Goal: Task Accomplishment & Management: Use online tool/utility

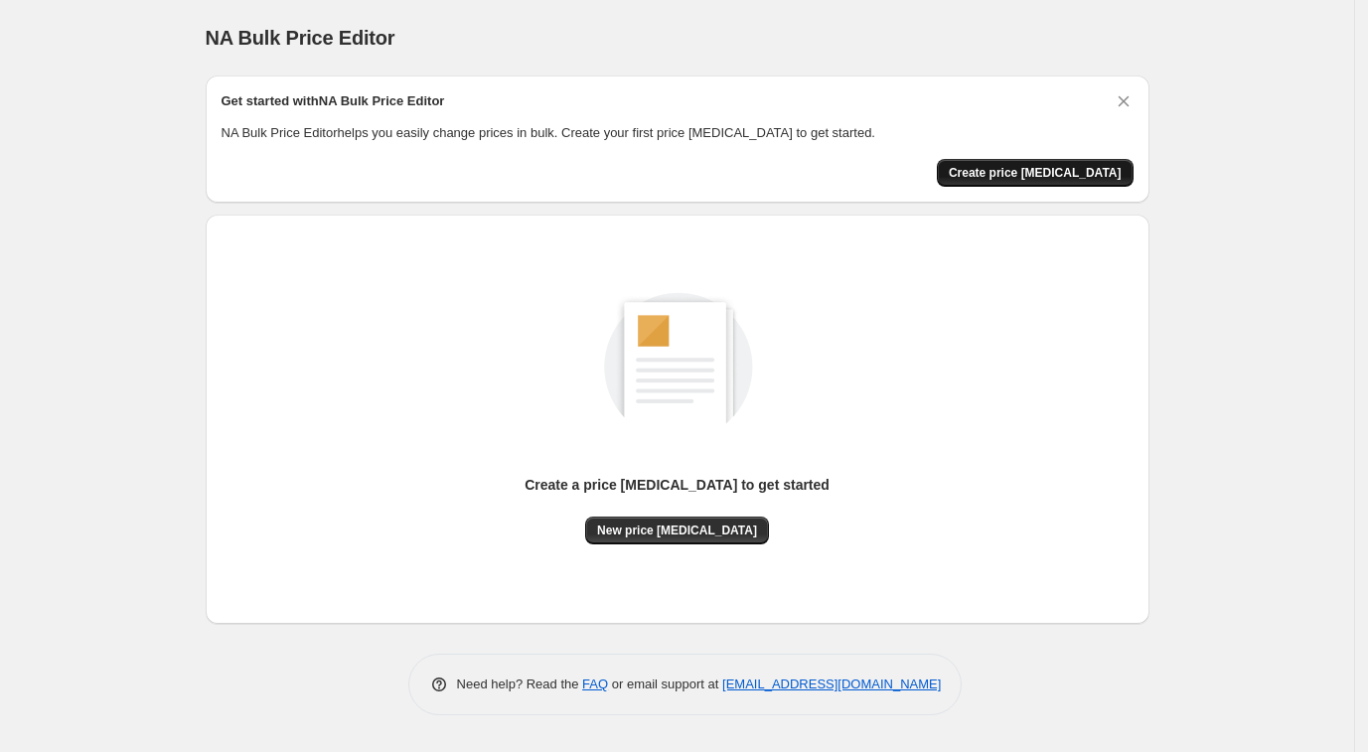
click at [1088, 170] on span "Create price change job" at bounding box center [1035, 173] width 173 height 16
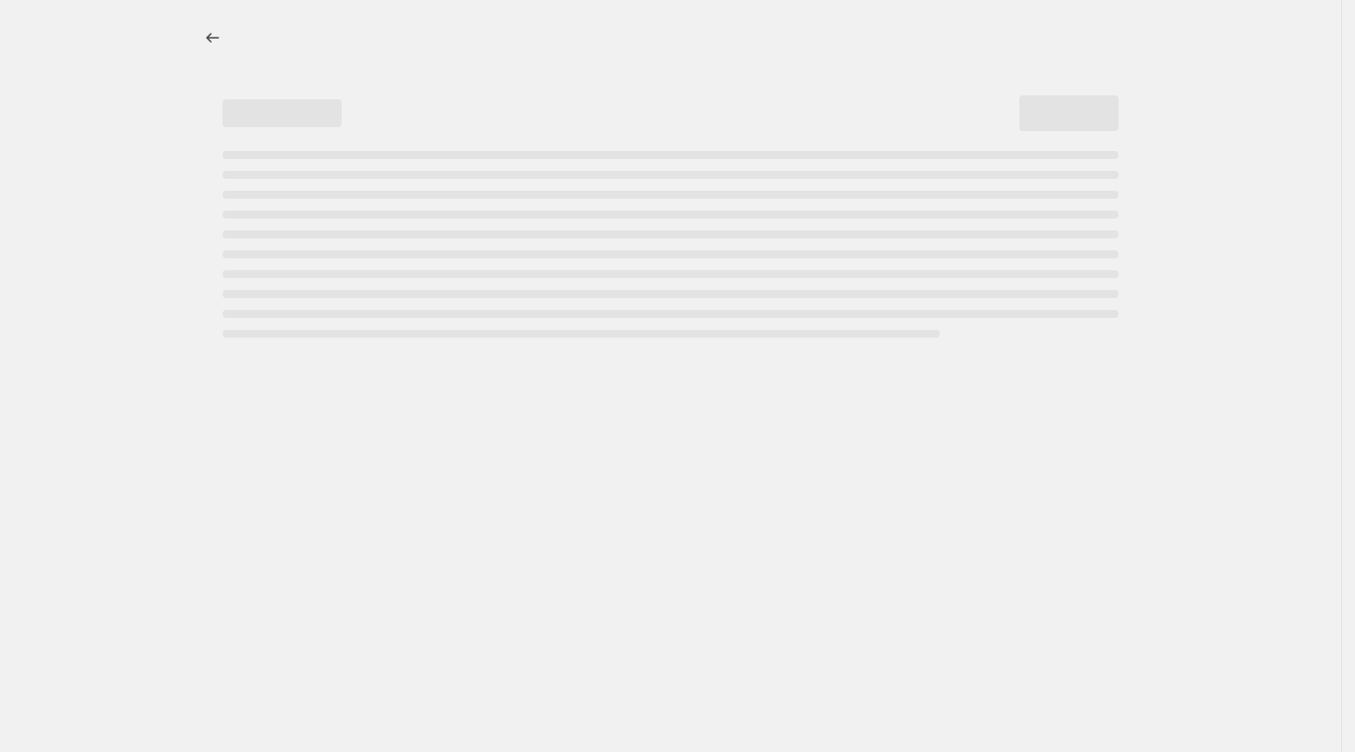
select select "percentage"
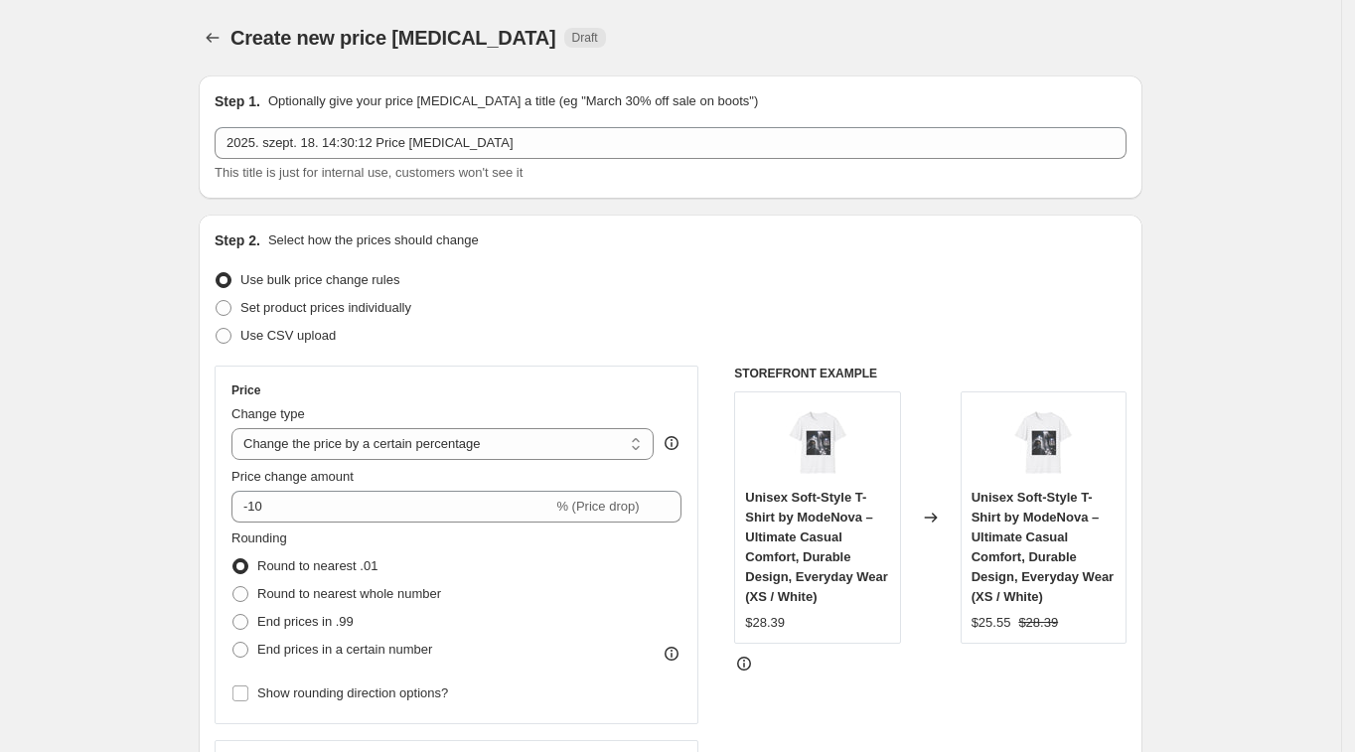
scroll to position [124, 0]
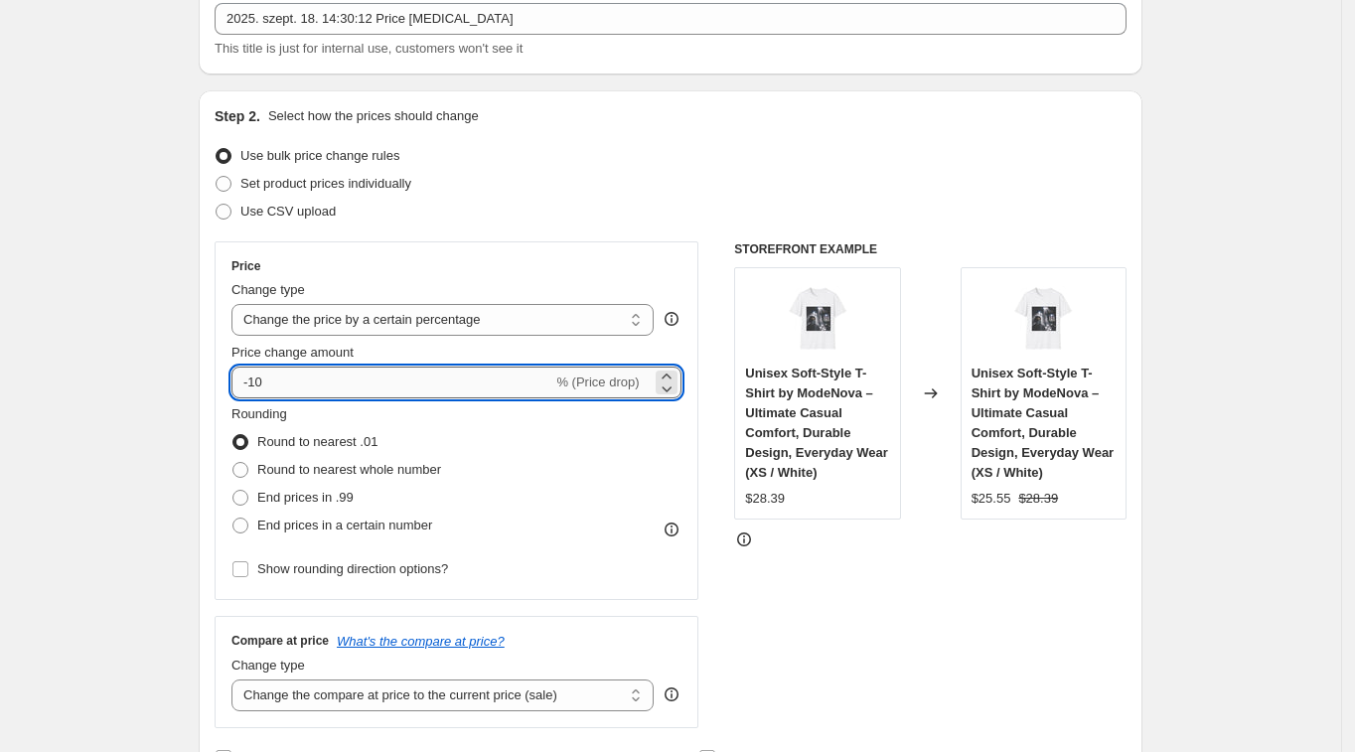
click at [538, 376] on input "-10" at bounding box center [391, 383] width 321 height 32
type input "-1"
type input "19"
click at [599, 447] on div "Rounding Round to nearest .01 Round to nearest whole number End prices in .99 E…" at bounding box center [456, 471] width 450 height 135
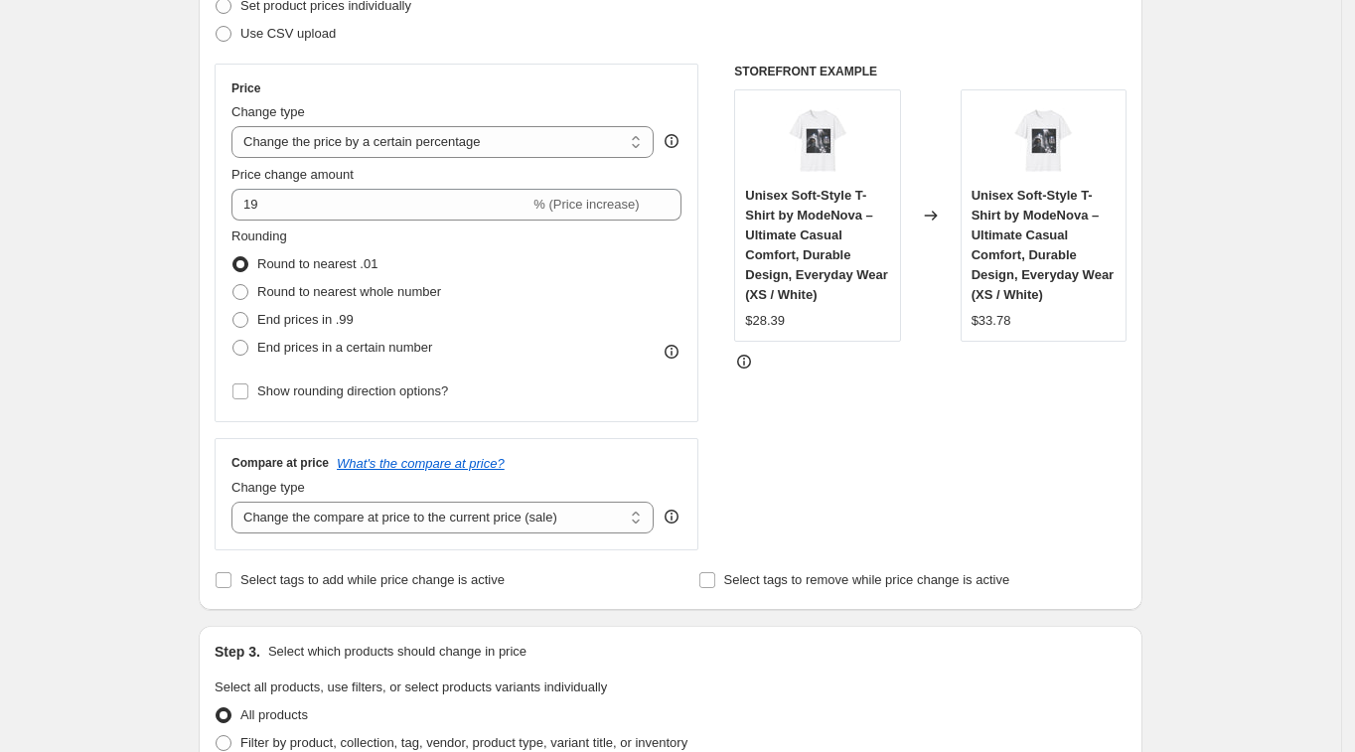
scroll to position [373, 0]
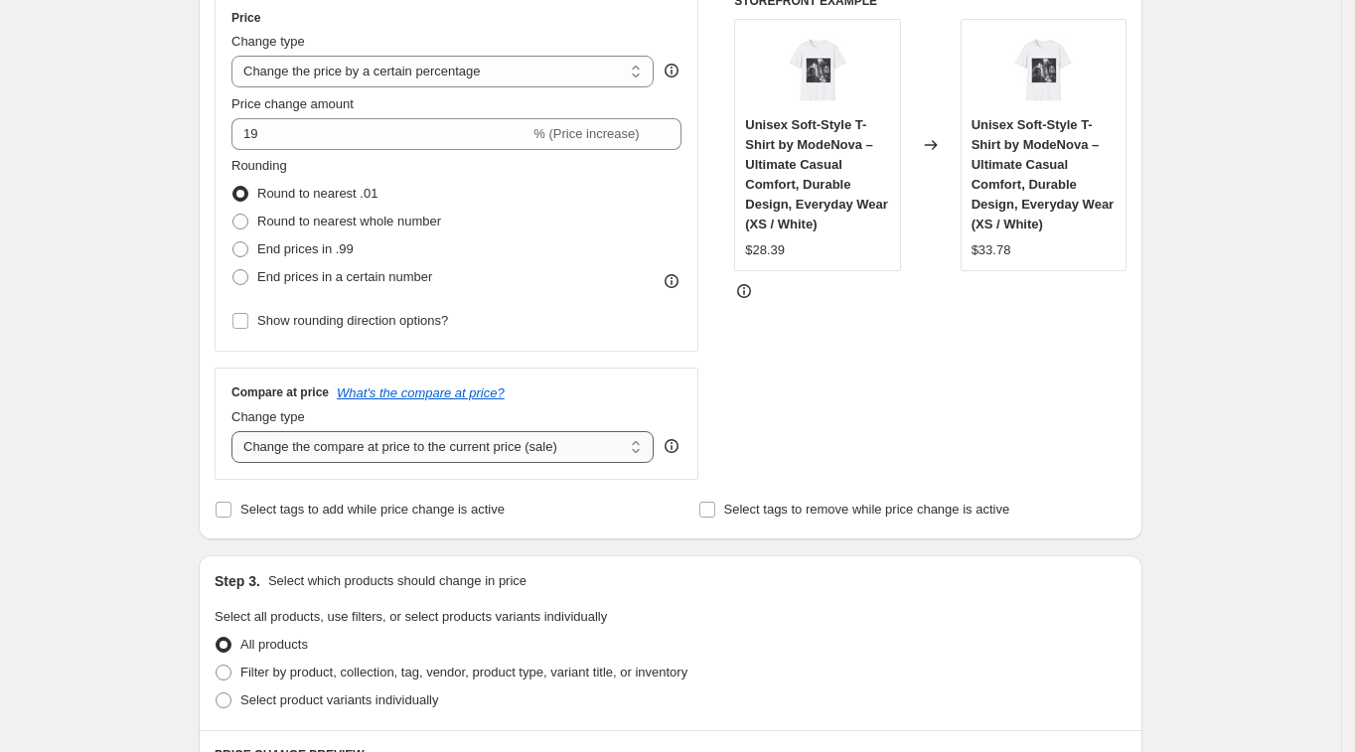
click at [615, 451] on select "Change the compare at price to the current price (sale) Change the compare at p…" at bounding box center [442, 447] width 422 height 32
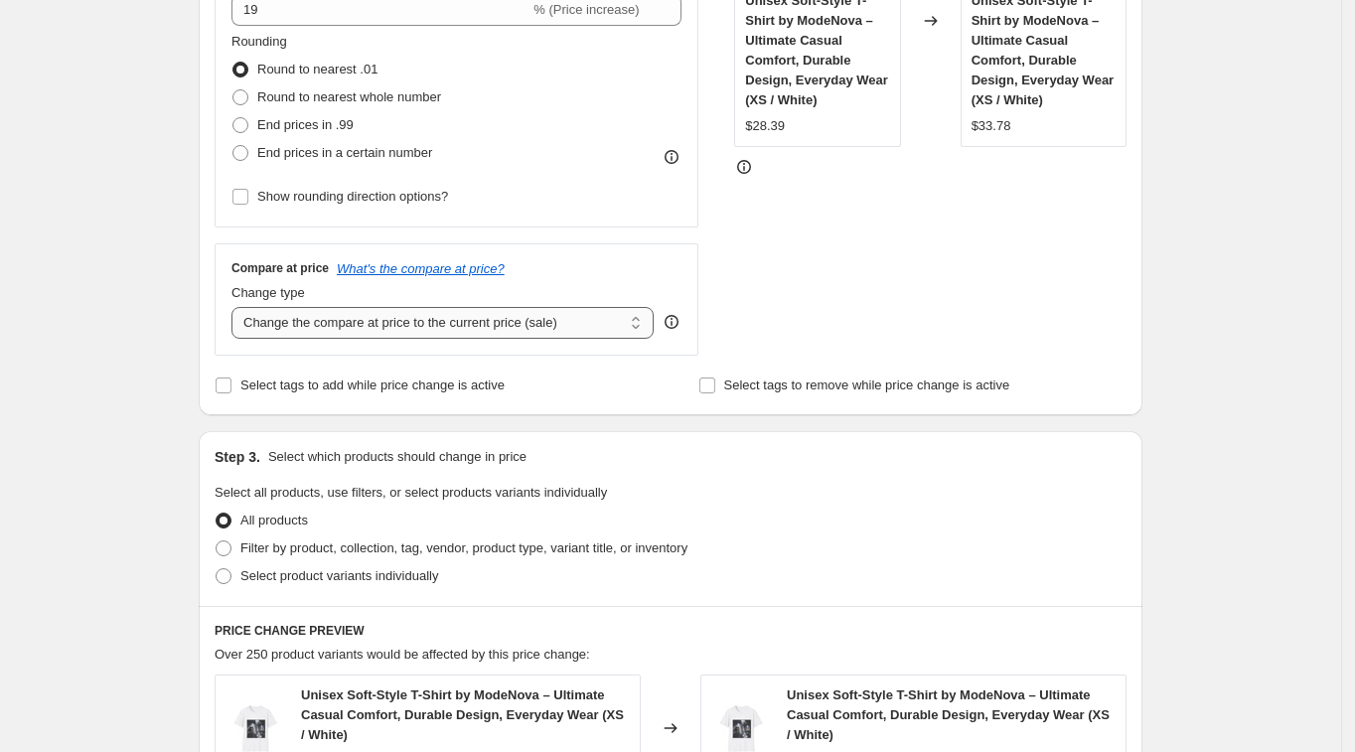
scroll to position [0, 0]
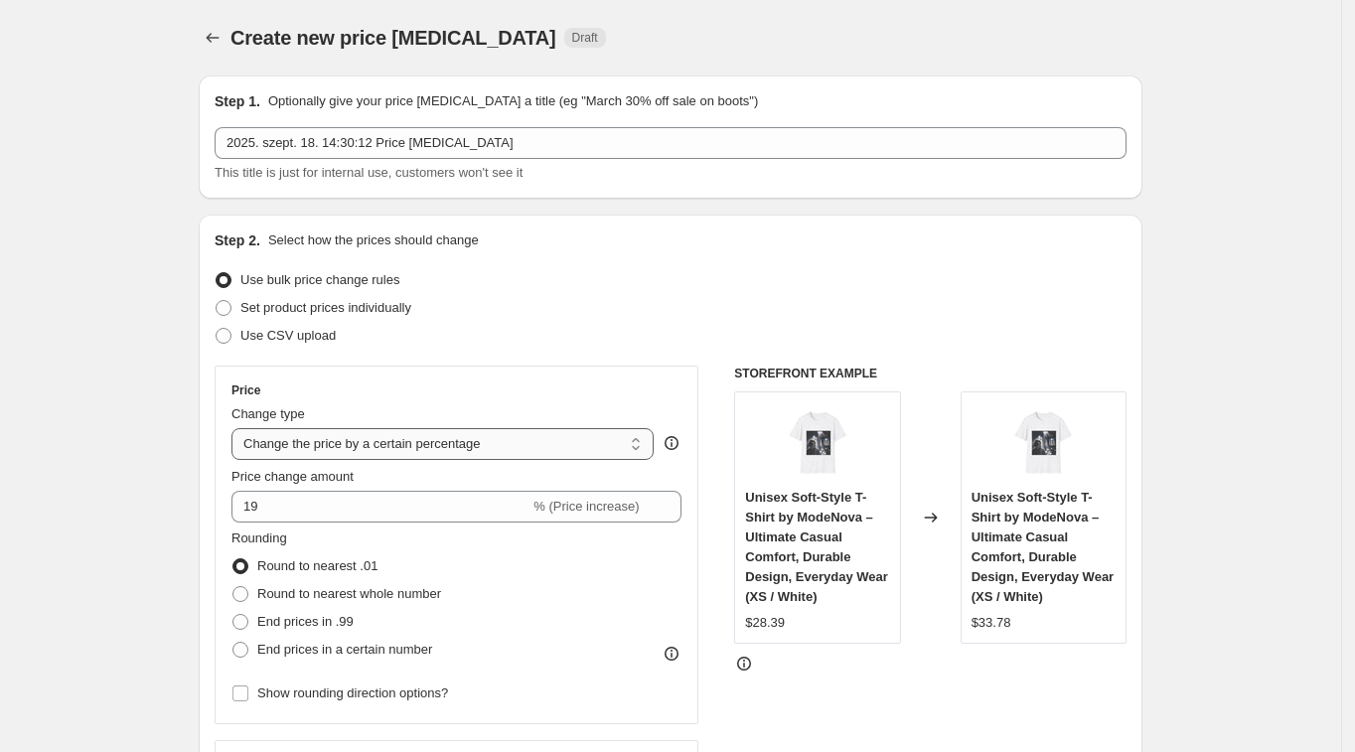
click at [599, 443] on select "Change the price to a certain amount Change the price by a certain amount Chang…" at bounding box center [442, 444] width 422 height 32
drag, startPoint x: 599, startPoint y: 443, endPoint x: 581, endPoint y: 444, distance: 17.9
click at [581, 444] on select "Change the price to a certain amount Change the price by a certain amount Chang…" at bounding box center [442, 444] width 422 height 32
click at [571, 271] on div "Use bulk price change rules" at bounding box center [671, 280] width 912 height 28
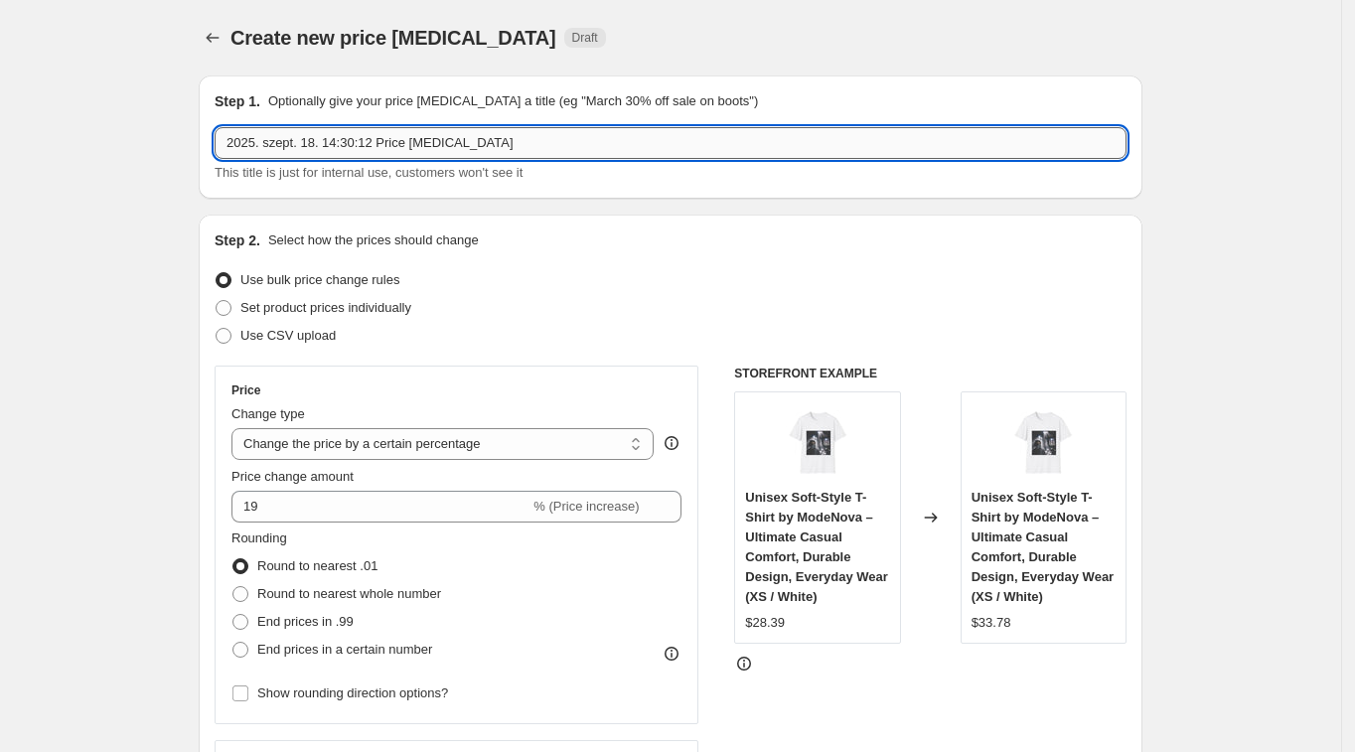
click at [506, 143] on input "2025. szept. 18. 14:30:12 Price change job" at bounding box center [671, 143] width 912 height 32
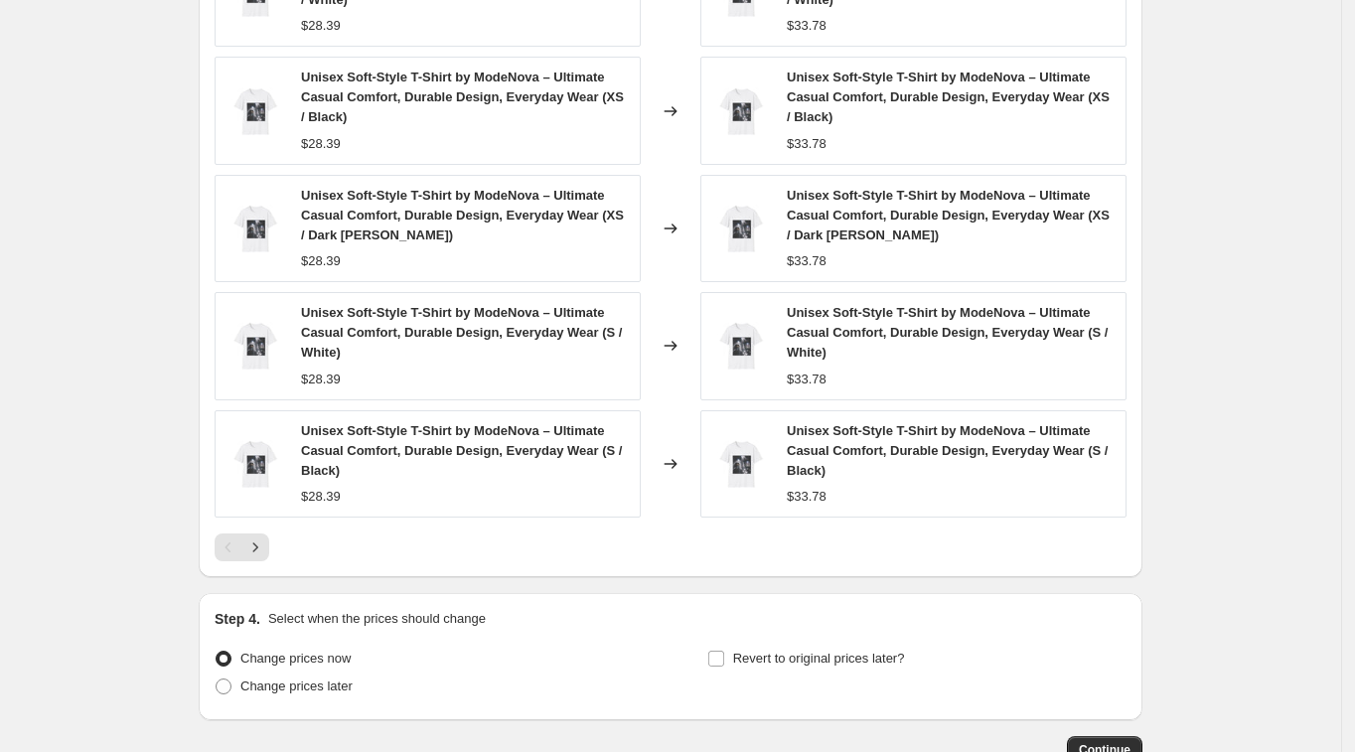
scroll to position [1366, 0]
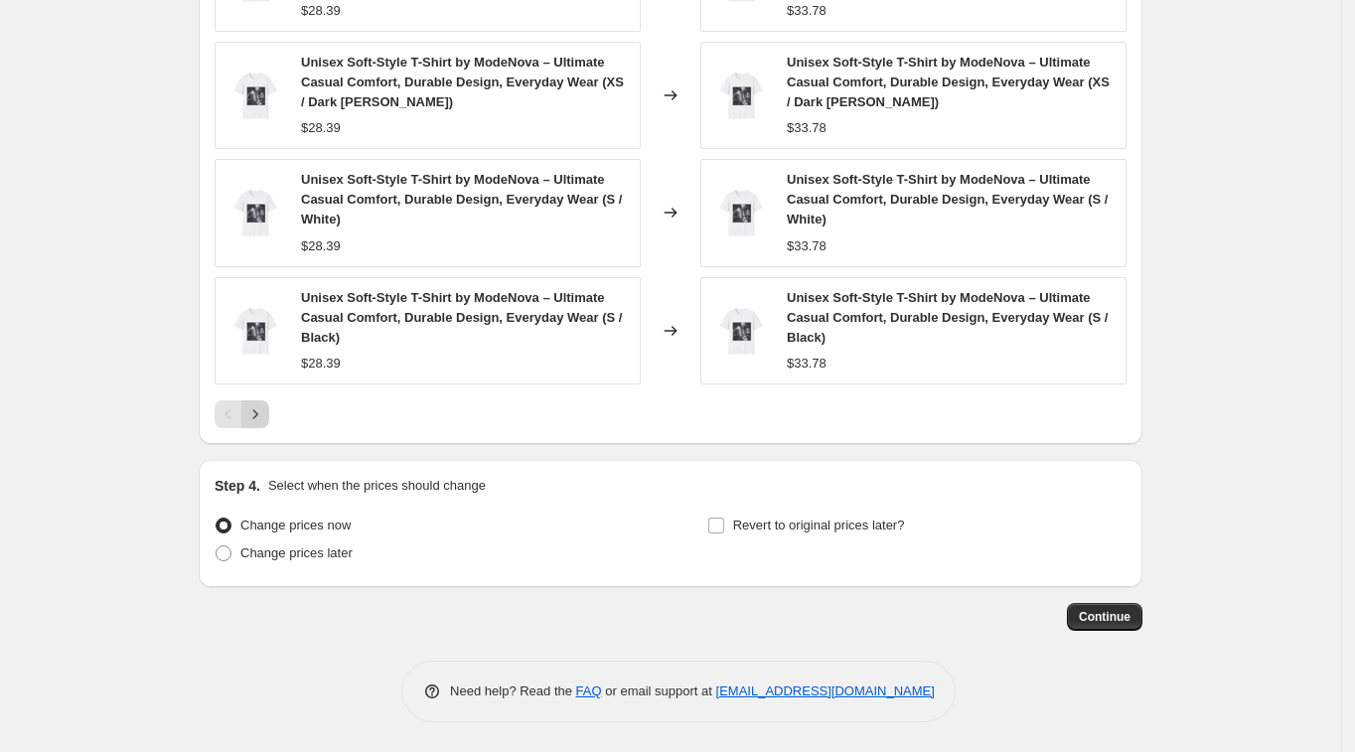
click at [269, 420] on button "Next" at bounding box center [255, 414] width 28 height 28
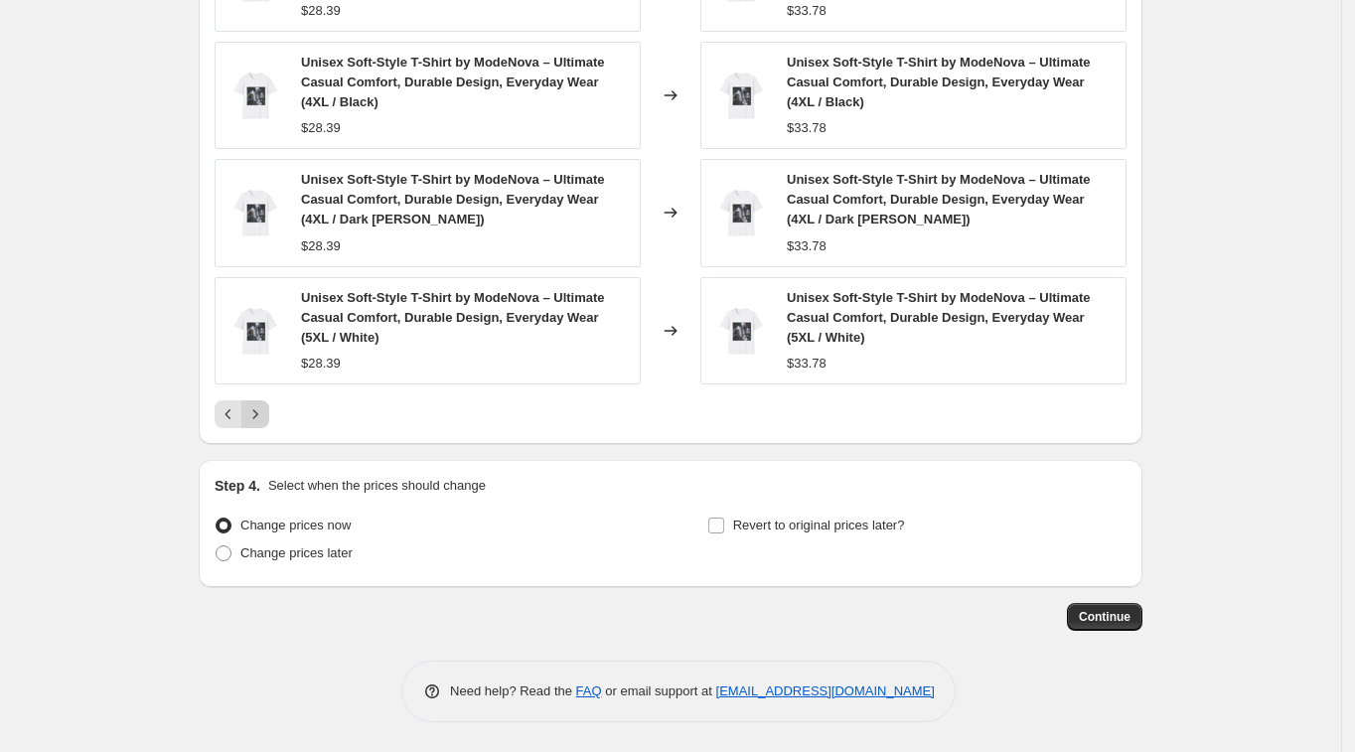
click at [269, 420] on button "Next" at bounding box center [255, 414] width 28 height 28
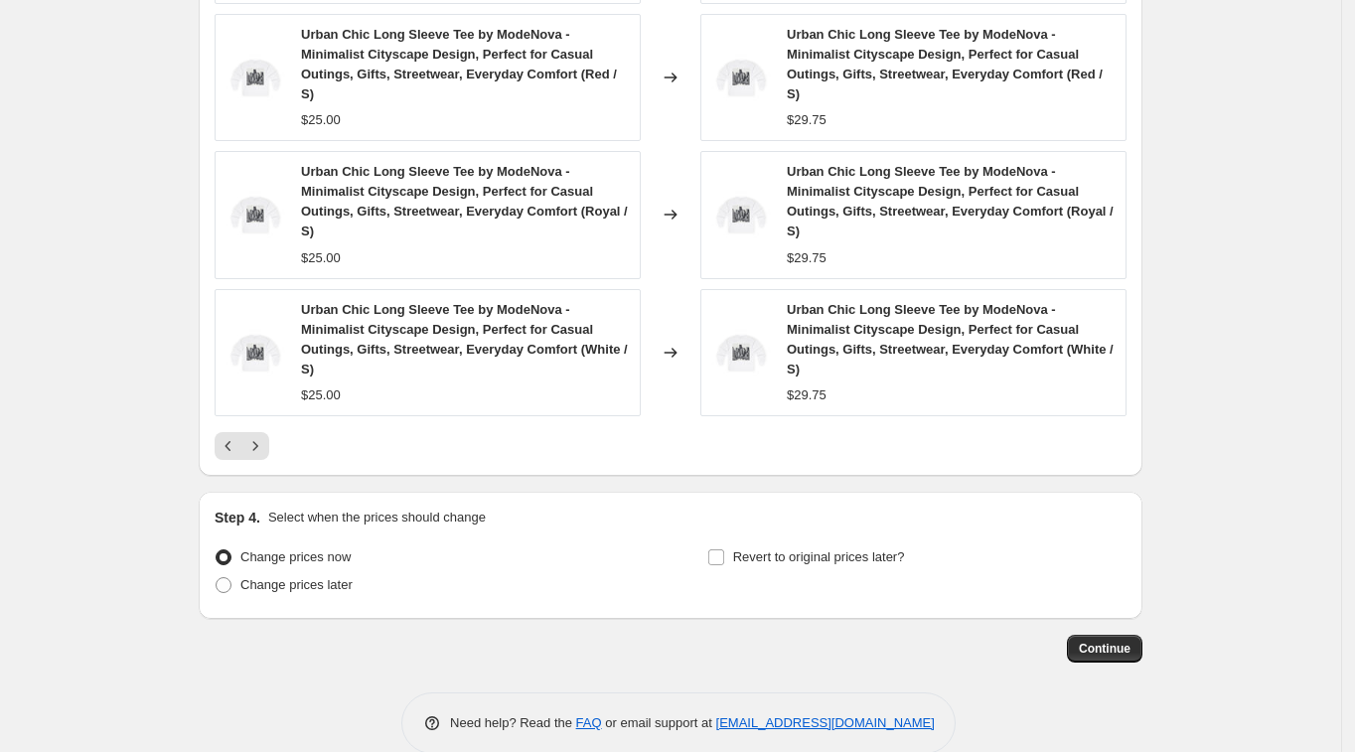
scroll to position [1406, 0]
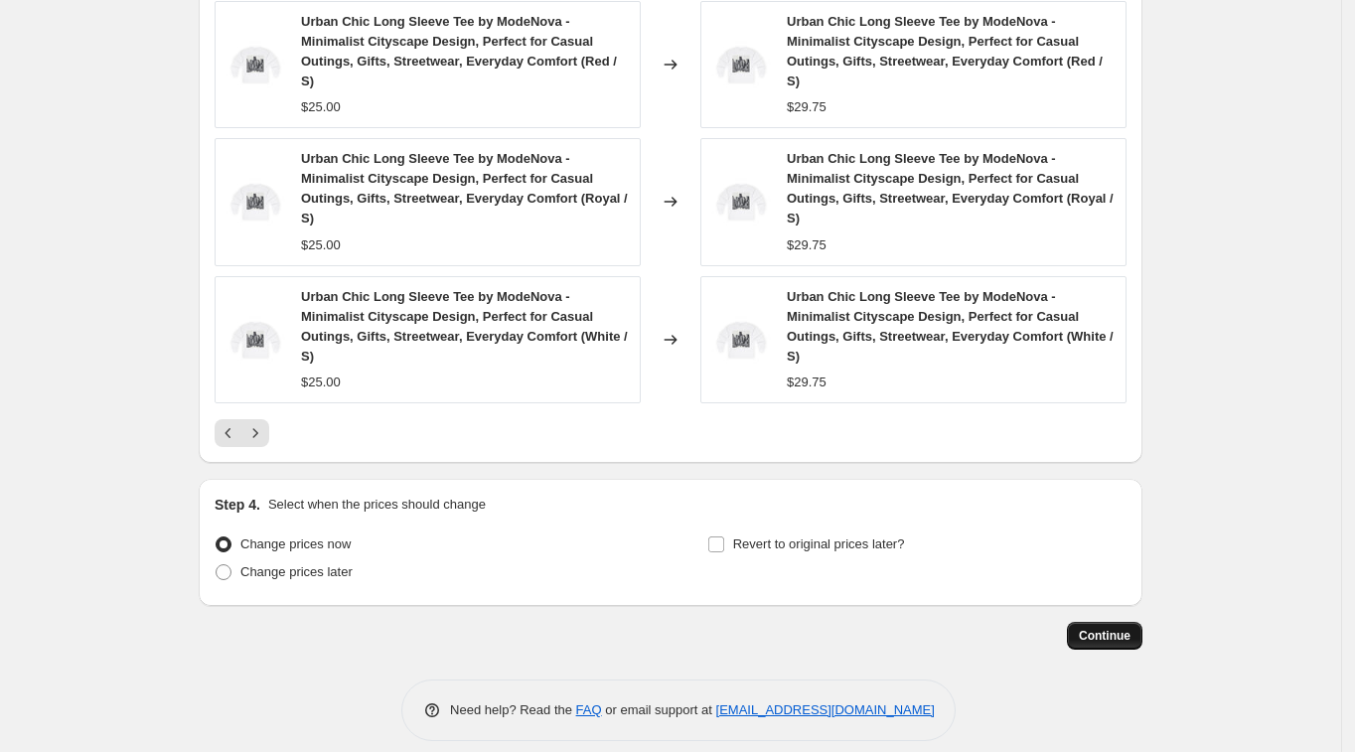
click at [1130, 628] on span "Continue" at bounding box center [1105, 636] width 52 height 16
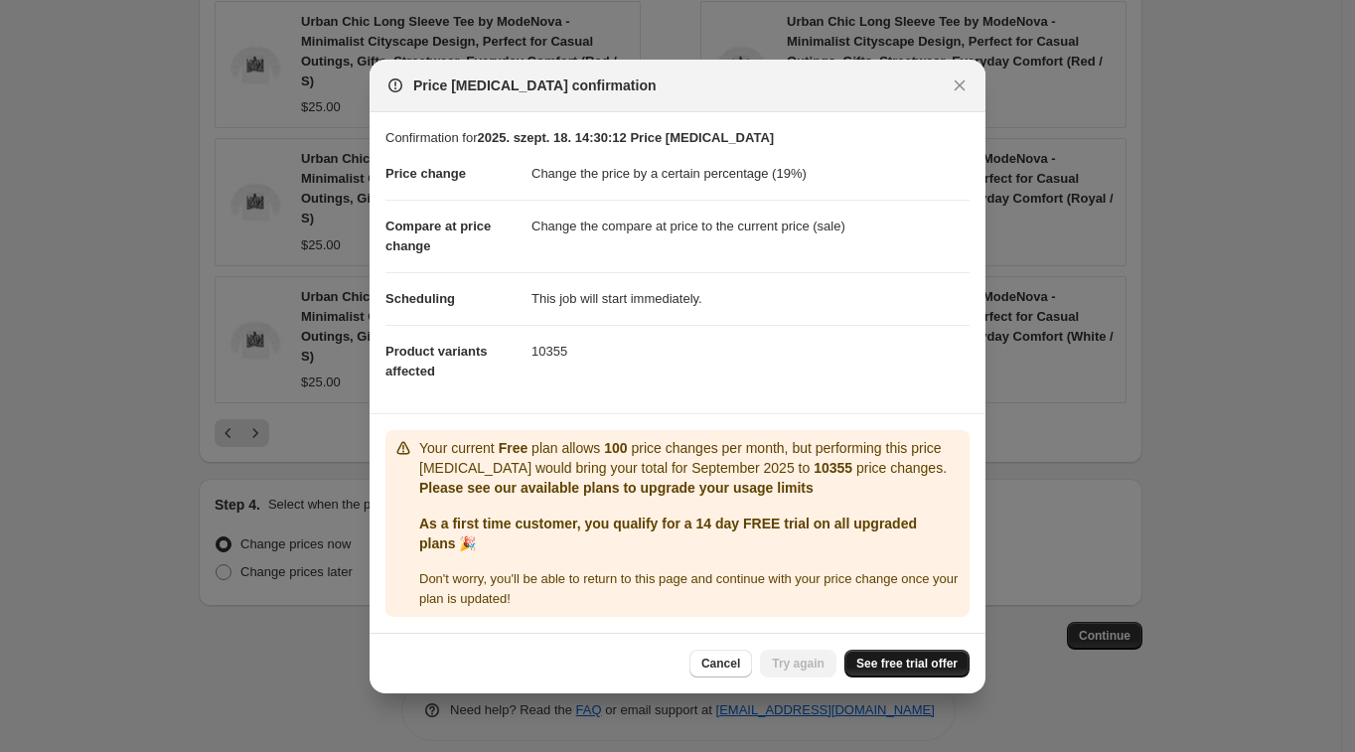
click at [884, 674] on link "See free trial offer" at bounding box center [906, 664] width 125 height 28
click at [732, 669] on span "Cancel" at bounding box center [720, 664] width 39 height 16
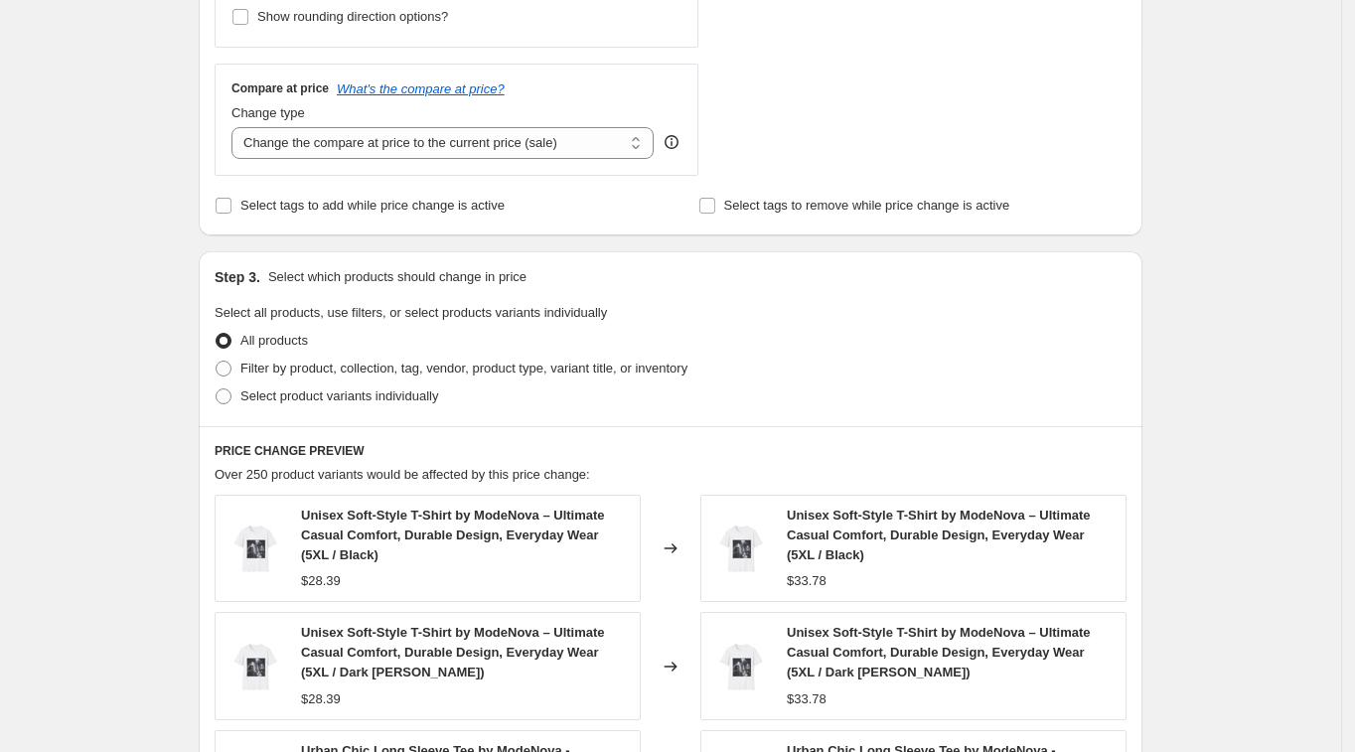
scroll to position [536, 0]
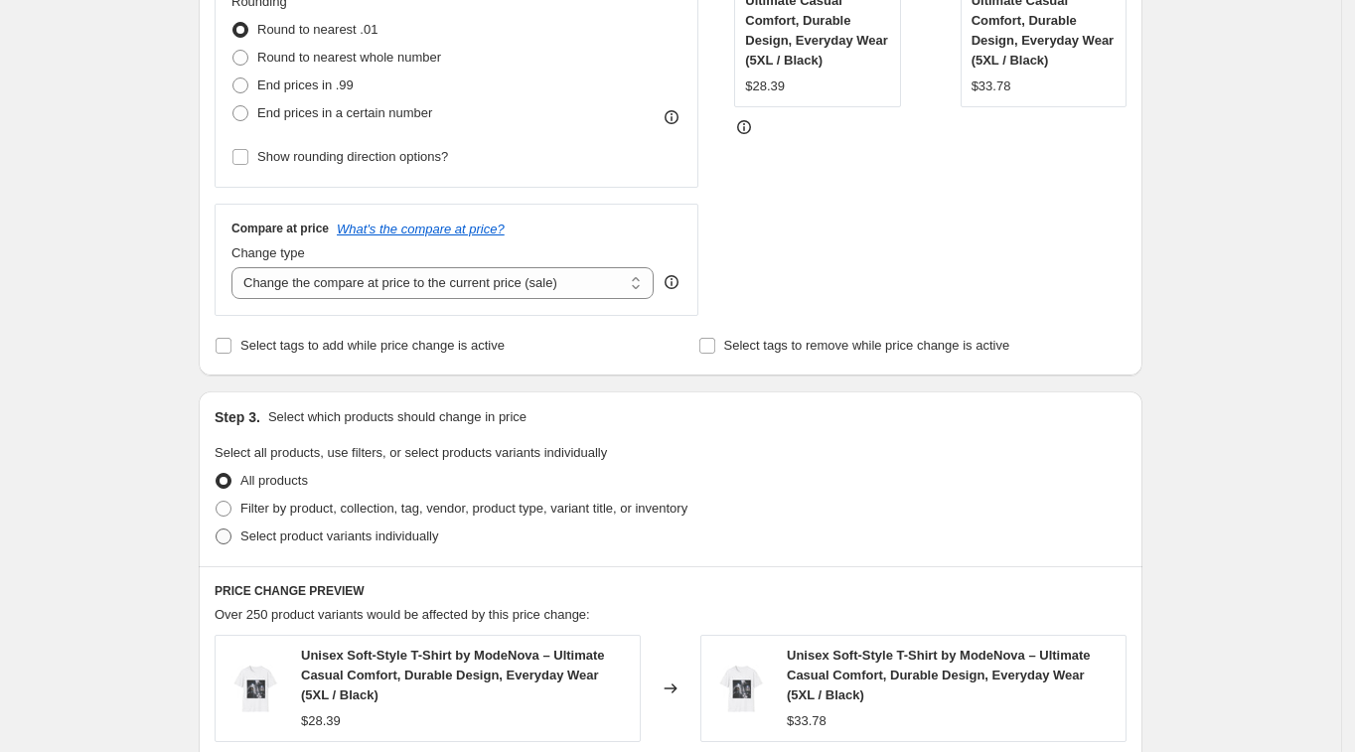
click at [304, 541] on span "Select product variants individually" at bounding box center [339, 535] width 198 height 15
click at [217, 529] on input "Select product variants individually" at bounding box center [216, 528] width 1 height 1
radio input "true"
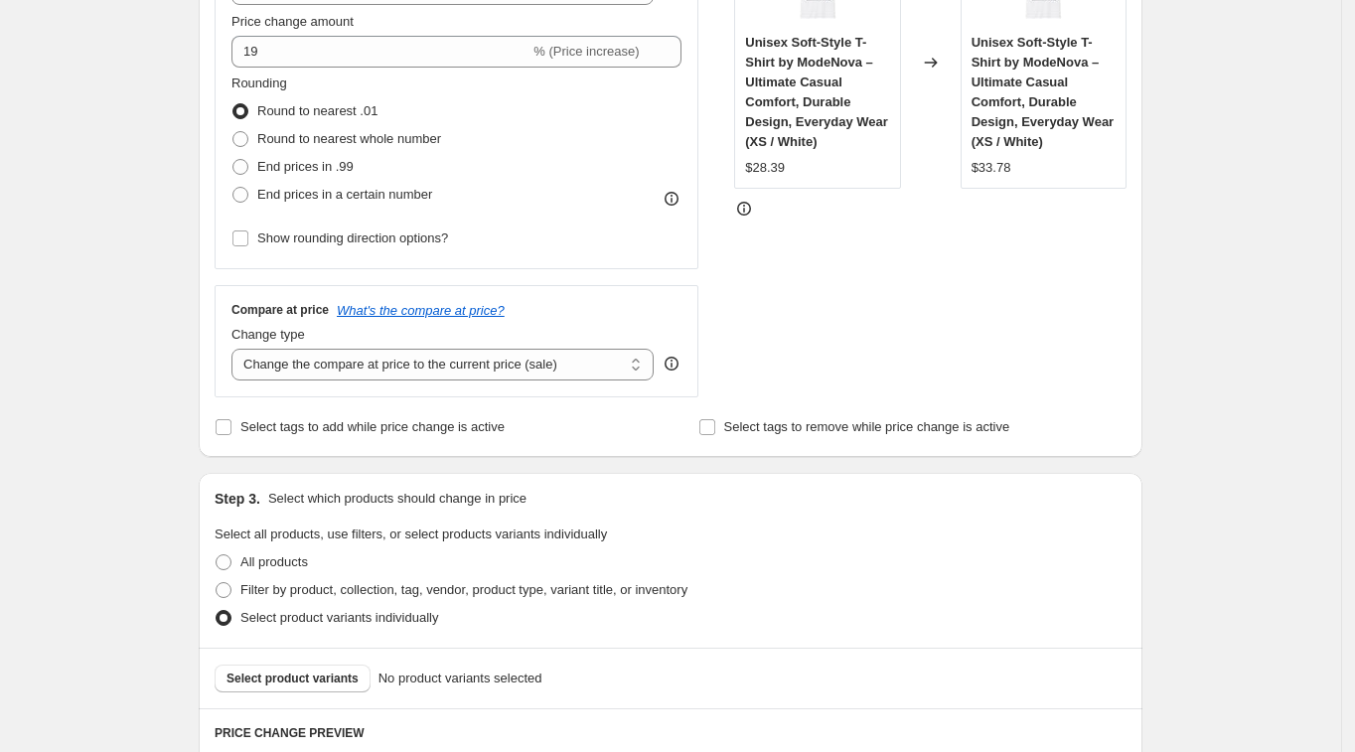
scroll to position [412, 0]
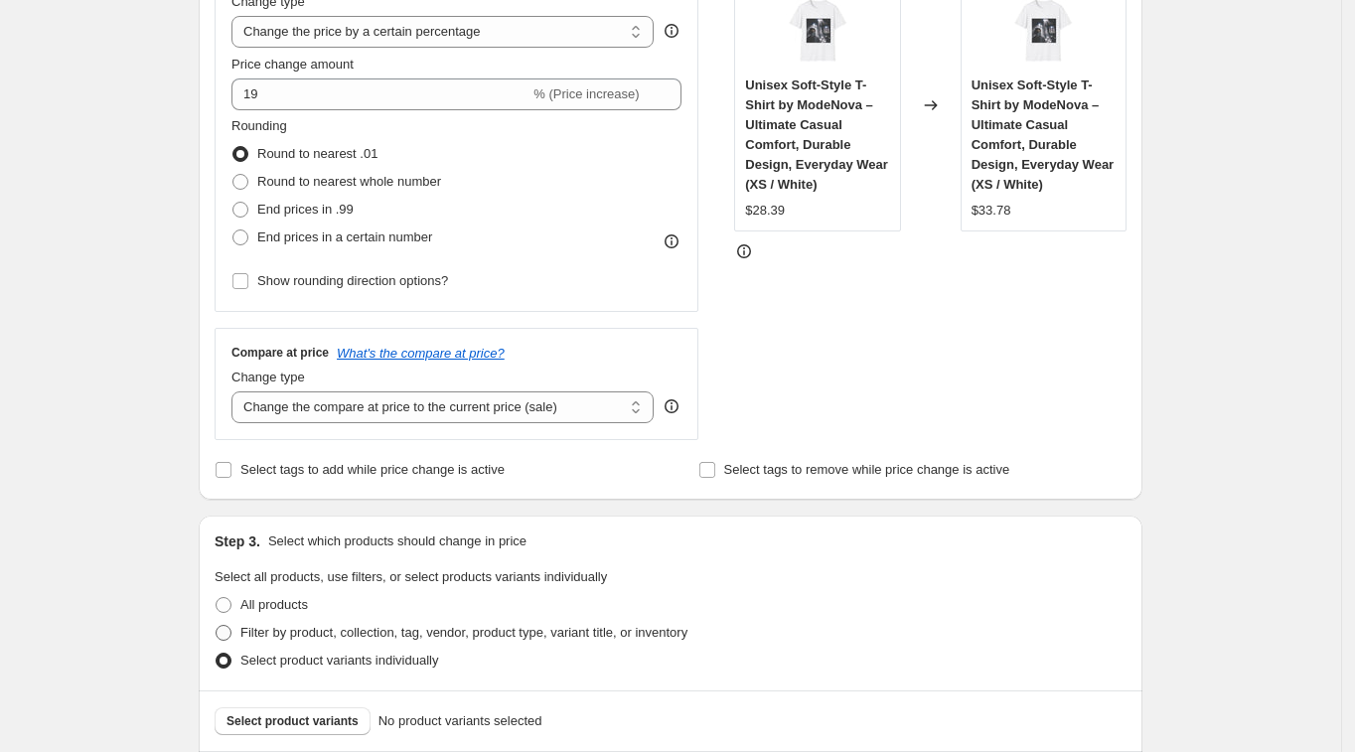
click at [298, 640] on span "Filter by product, collection, tag, vendor, product type, variant title, or inv…" at bounding box center [463, 632] width 447 height 15
click at [217, 626] on input "Filter by product, collection, tag, vendor, product type, variant title, or inv…" at bounding box center [216, 625] width 1 height 1
radio input "true"
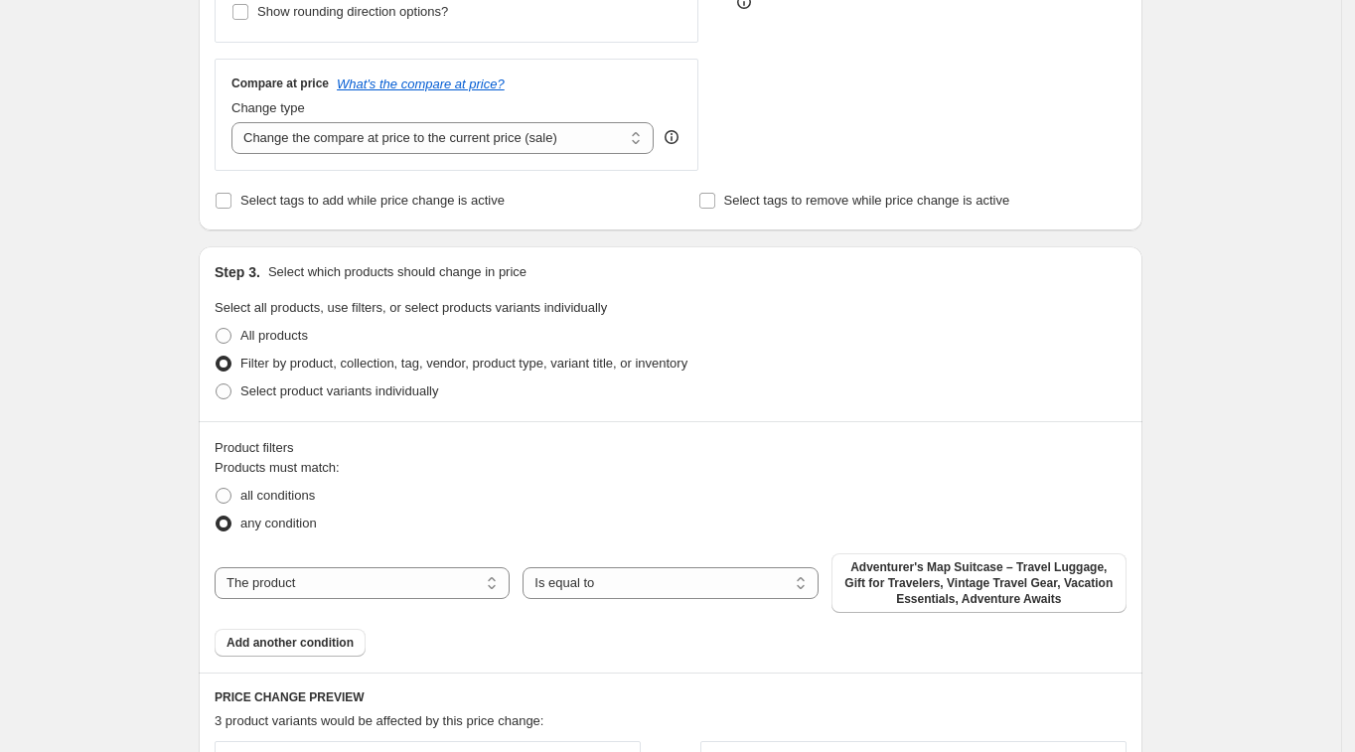
scroll to position [785, 0]
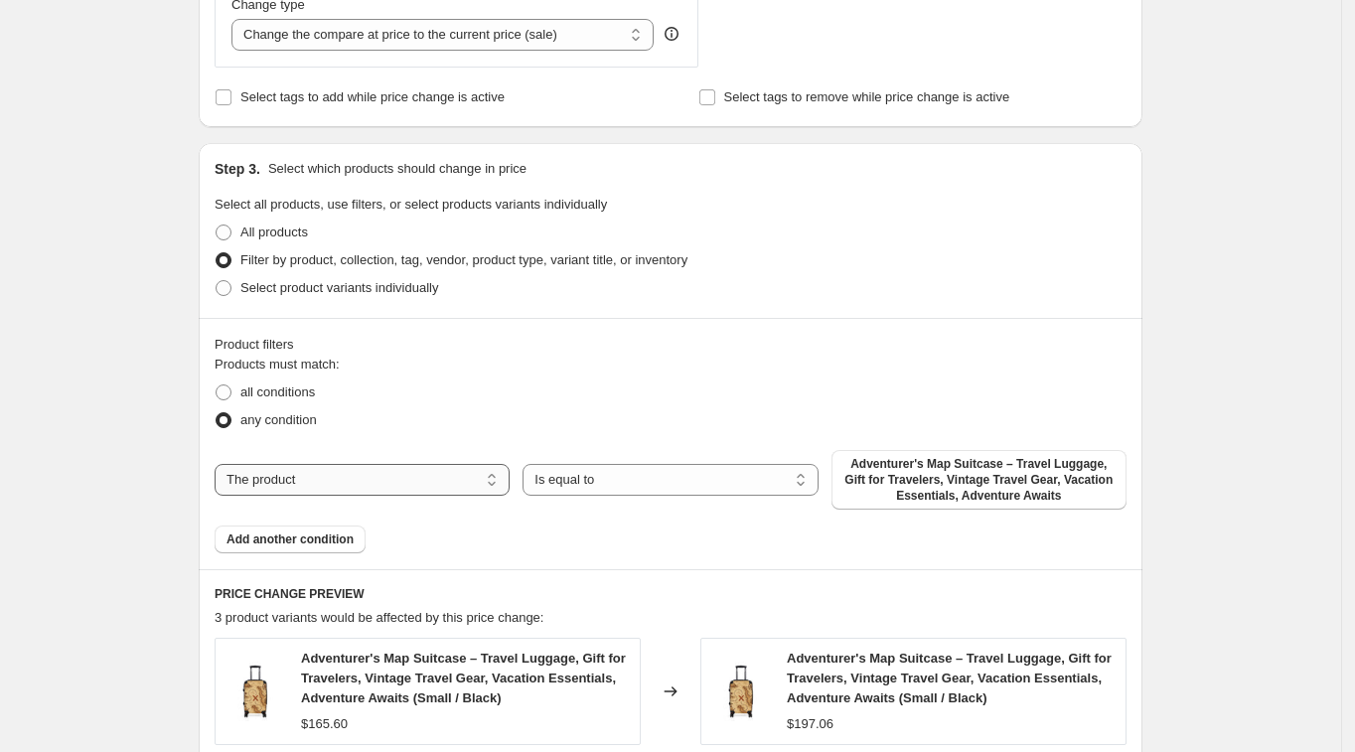
click at [347, 469] on select "The product The product's collection The product's tag The product's vendor The…" at bounding box center [362, 480] width 295 height 32
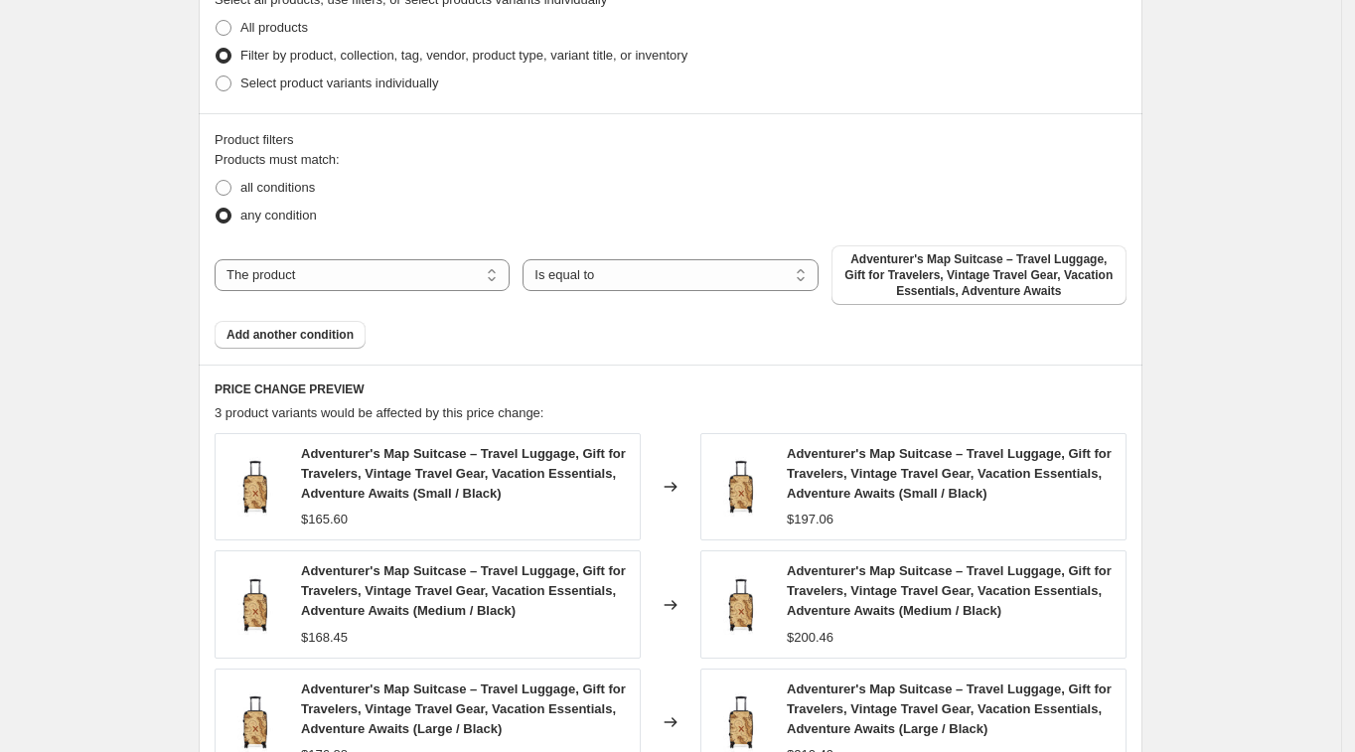
scroll to position [909, 0]
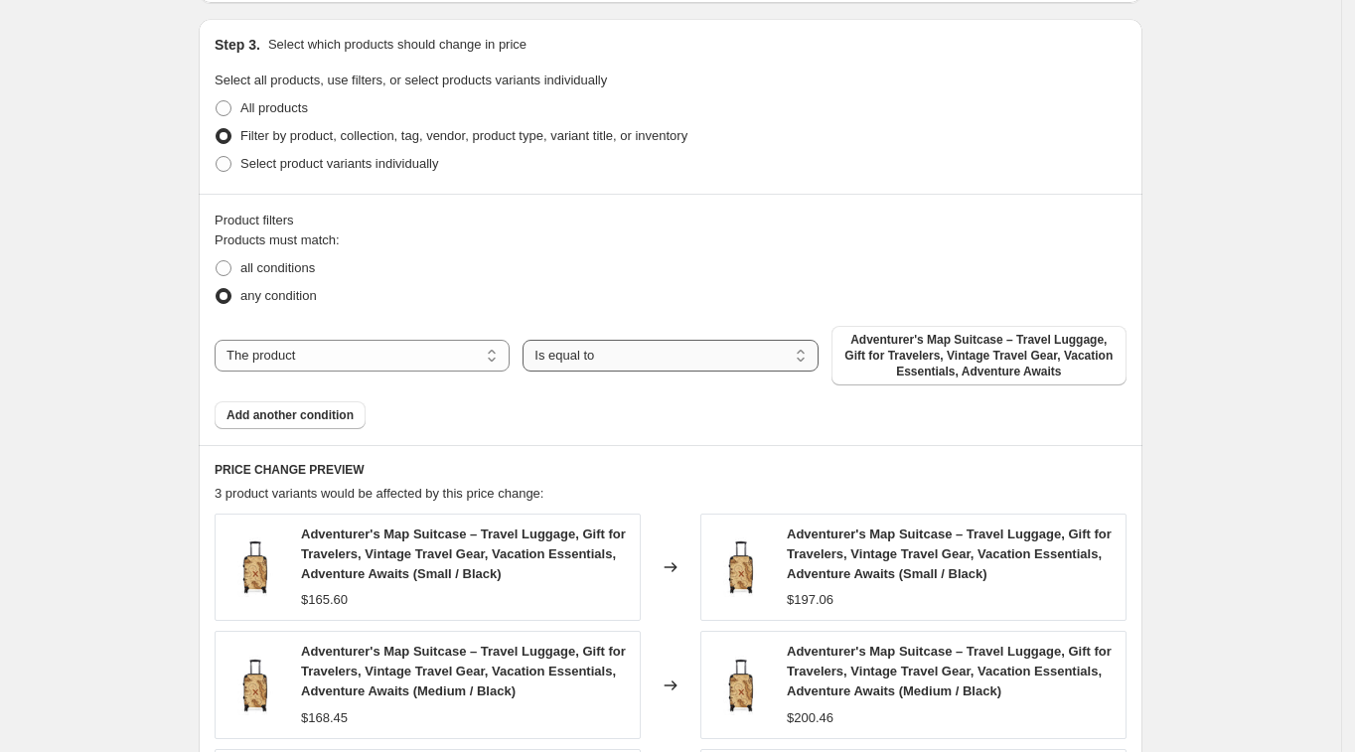
click at [577, 365] on select "Is equal to Is not equal to" at bounding box center [670, 356] width 295 height 32
click at [400, 328] on div "The product The product's collection The product's tag The product's vendor The…" at bounding box center [671, 356] width 912 height 60
click at [402, 351] on select "The product The product's collection The product's tag The product's vendor The…" at bounding box center [362, 356] width 295 height 32
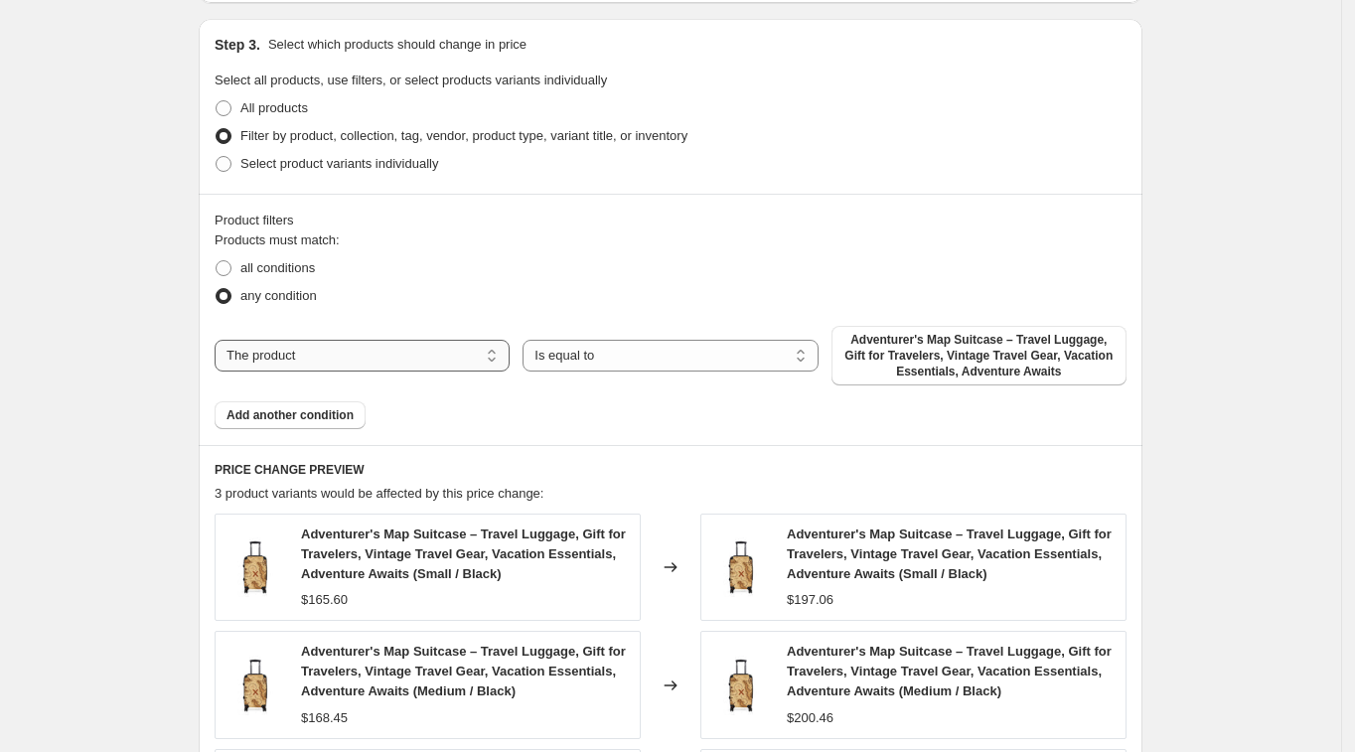
select select "collection"
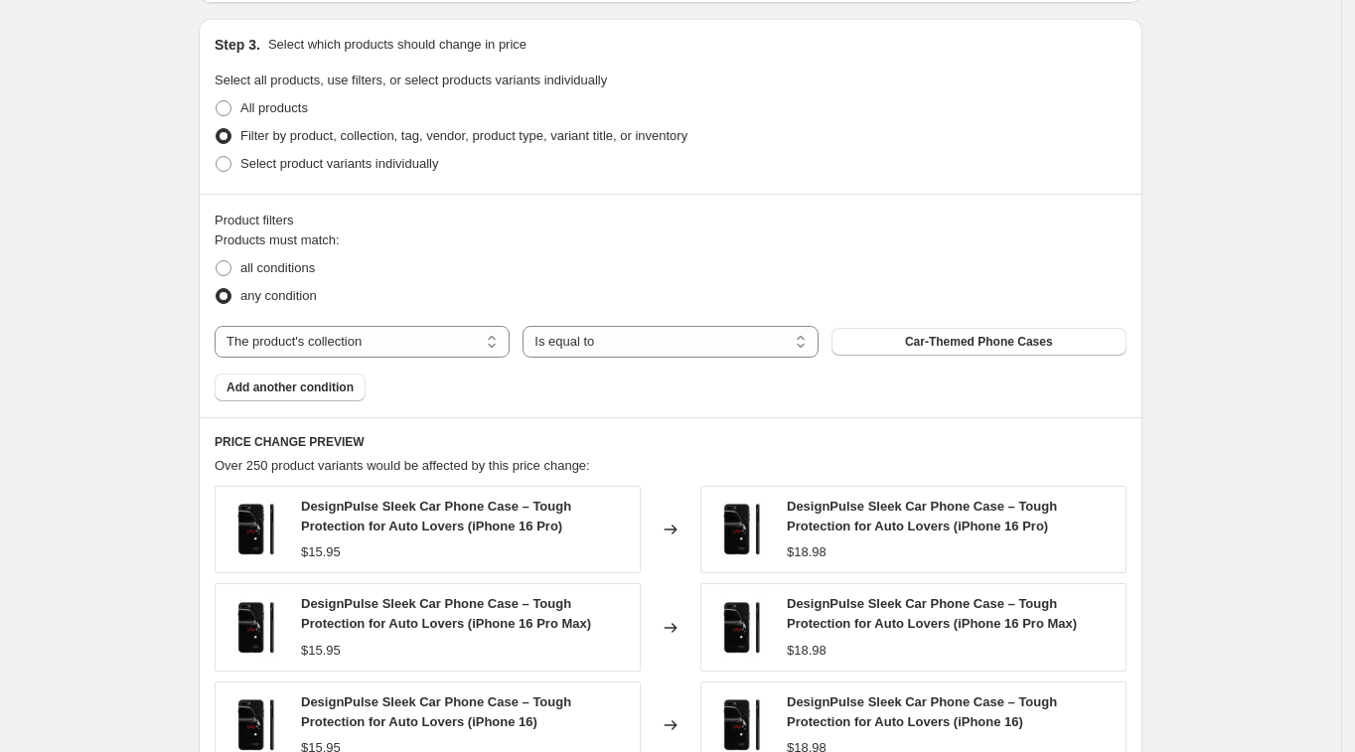
click at [599, 359] on div "Products must match: all conditions any condition The product The product's col…" at bounding box center [671, 315] width 912 height 171
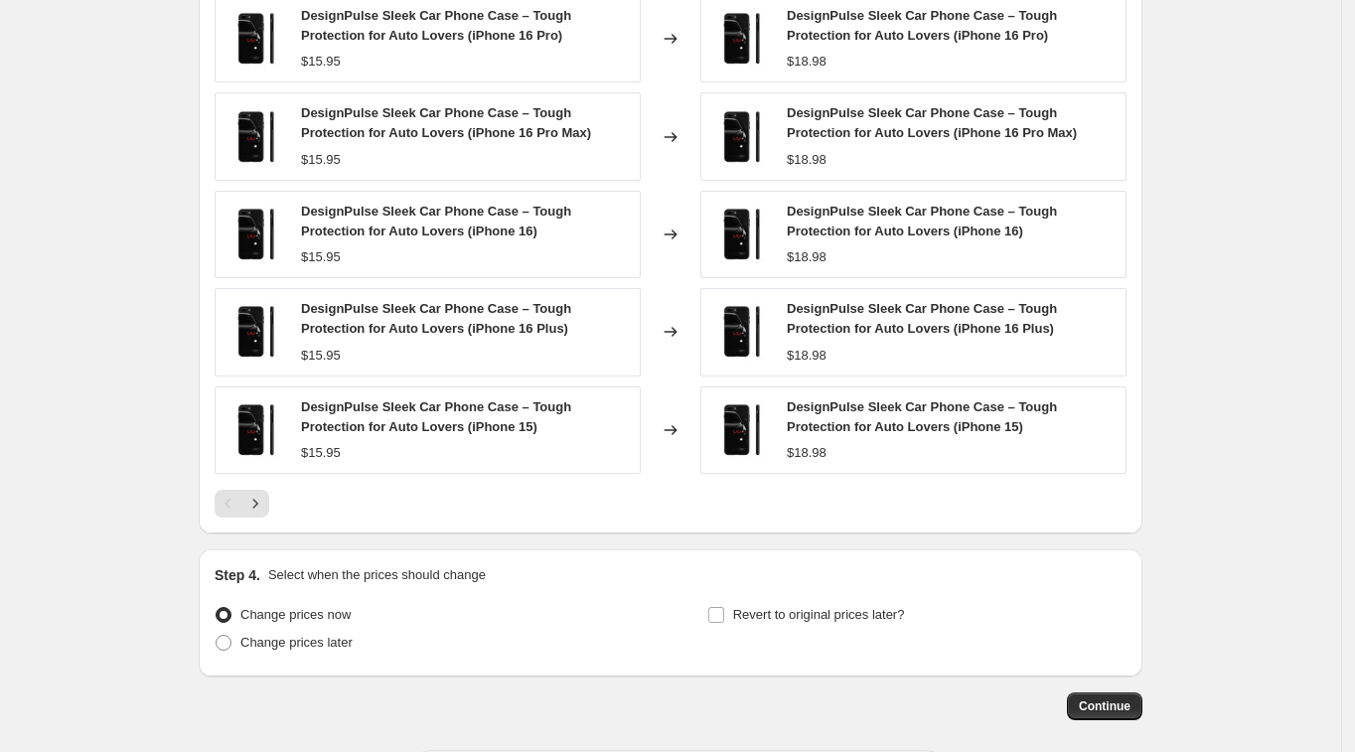
scroll to position [1406, 0]
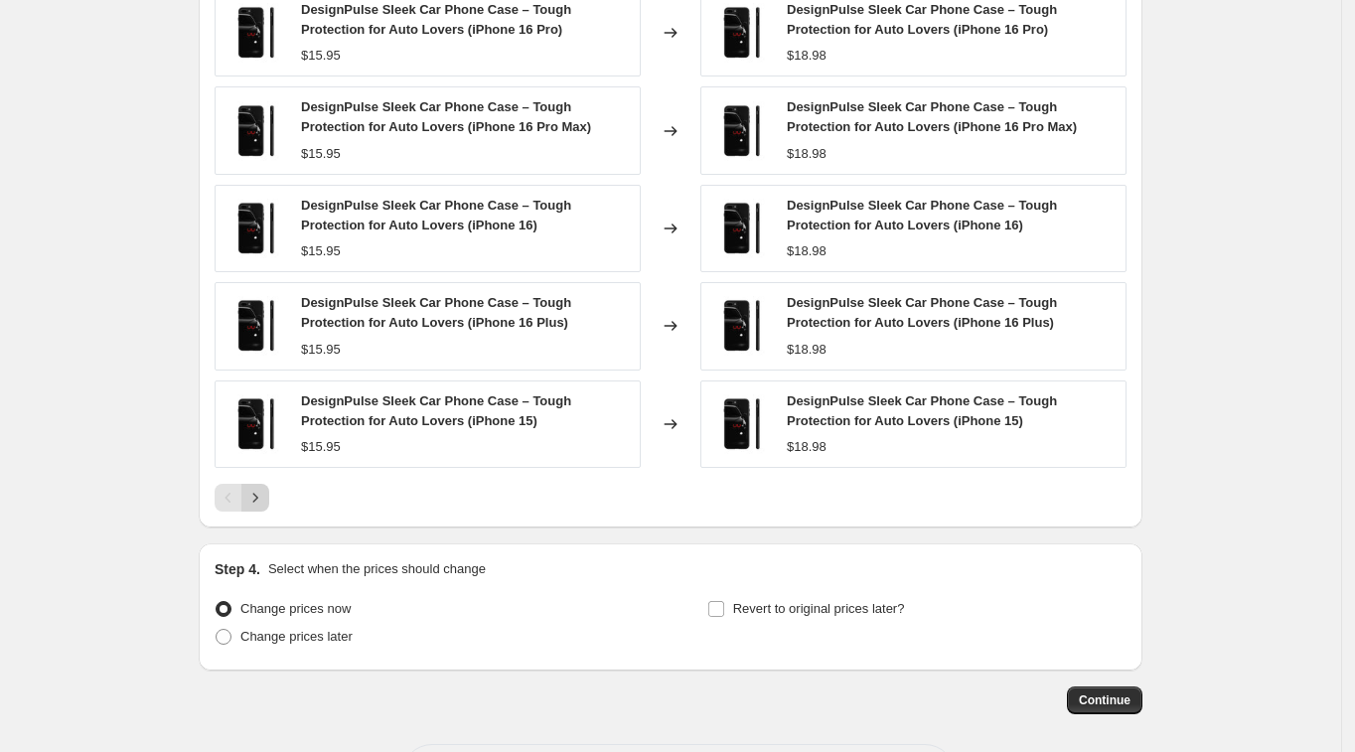
click at [269, 499] on button "Next" at bounding box center [255, 498] width 28 height 28
click at [1100, 698] on span "Continue" at bounding box center [1105, 700] width 52 height 16
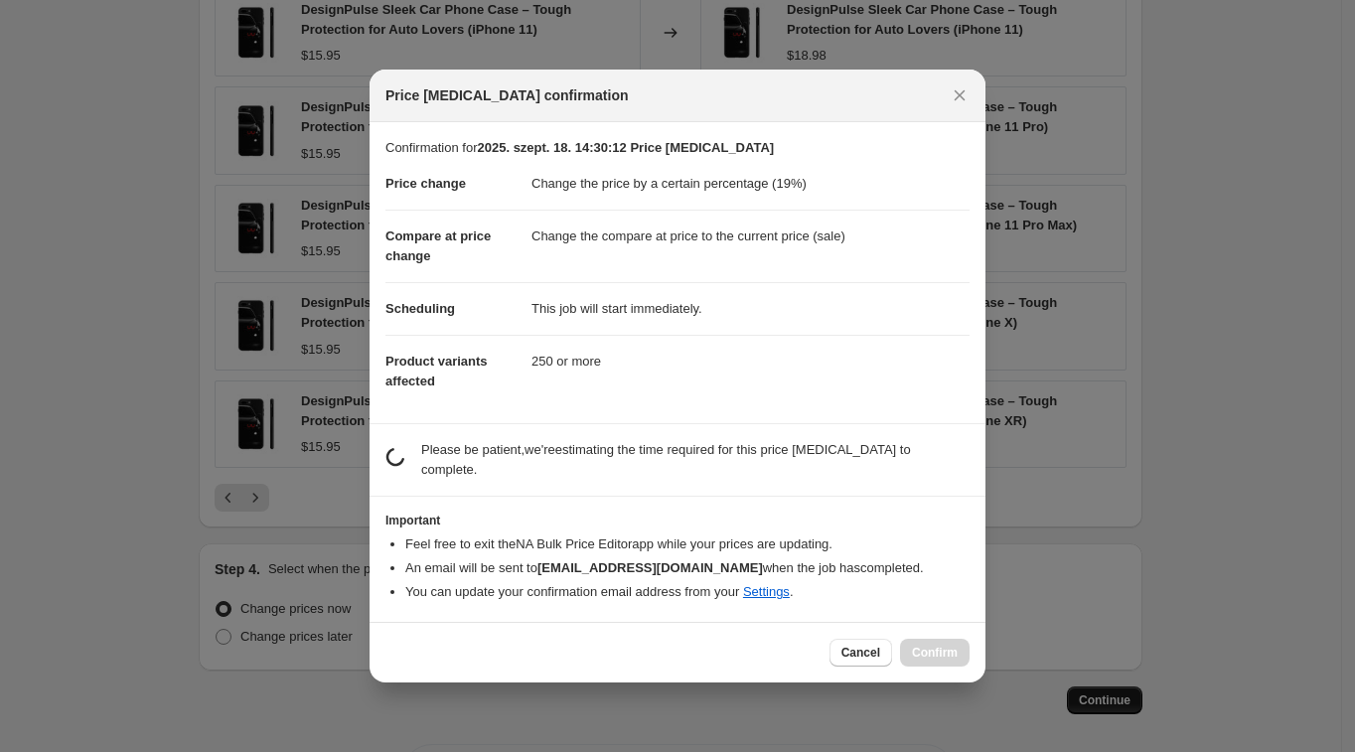
scroll to position [0, 0]
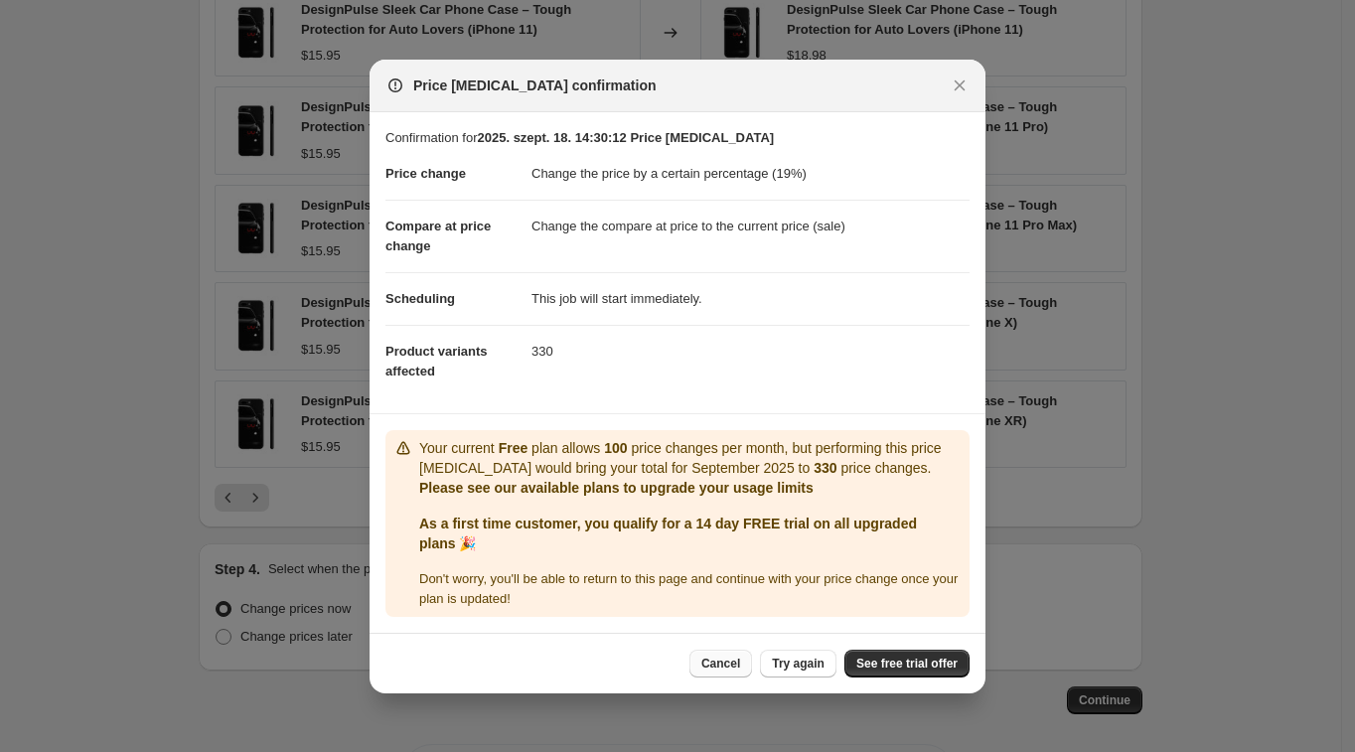
click at [744, 671] on button "Cancel" at bounding box center [720, 664] width 63 height 28
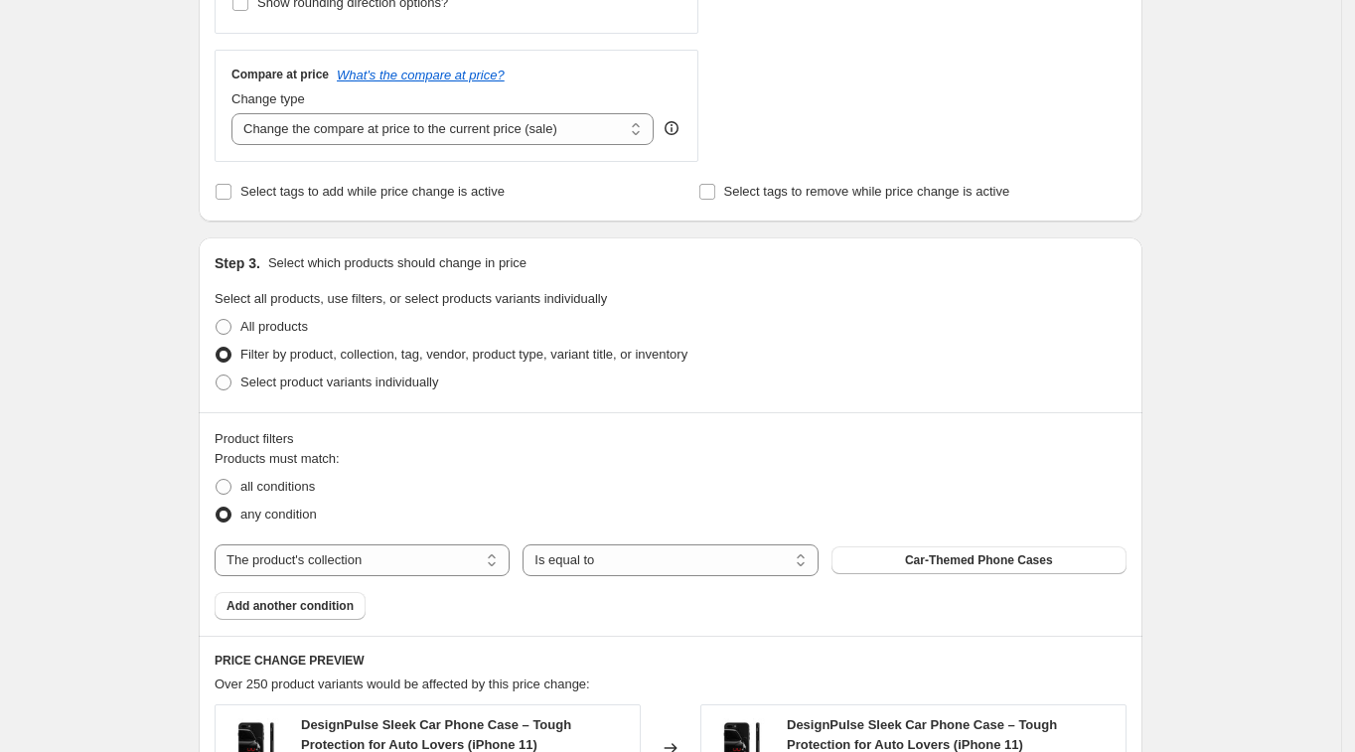
scroll to position [661, 0]
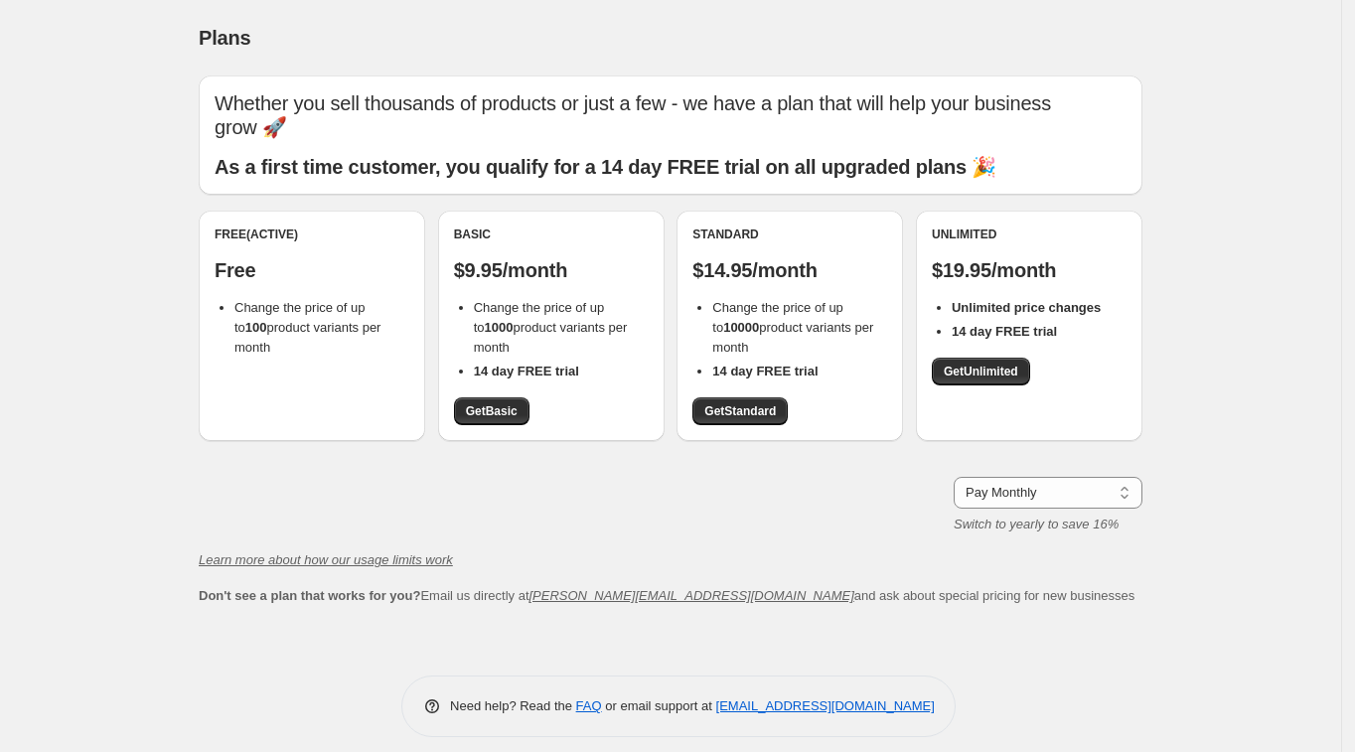
click at [266, 258] on p "Free" at bounding box center [312, 270] width 195 height 24
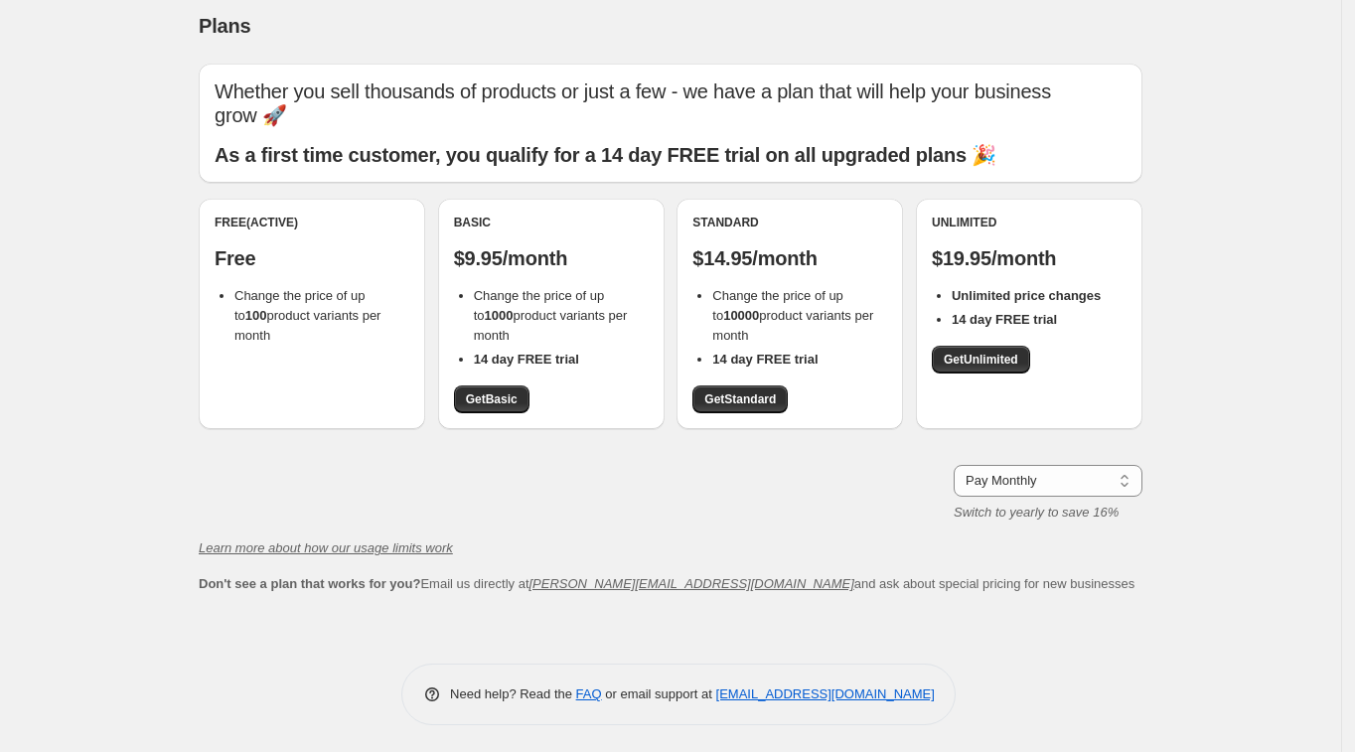
scroll to position [15, 0]
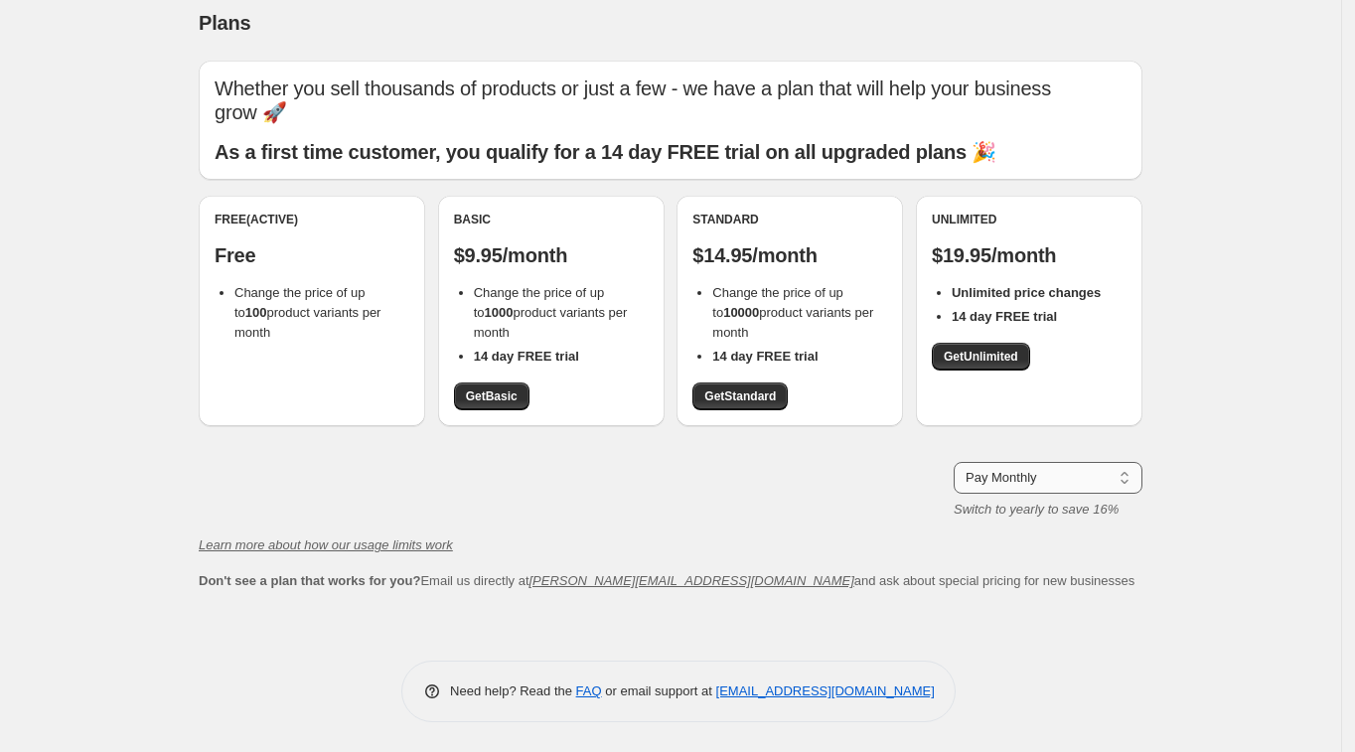
click at [992, 489] on select "Pay Monthly Pay Yearly (Save 16%)" at bounding box center [1048, 478] width 189 height 32
click at [990, 480] on select "Pay Monthly Pay Yearly (Save 16%)" at bounding box center [1048, 478] width 189 height 32
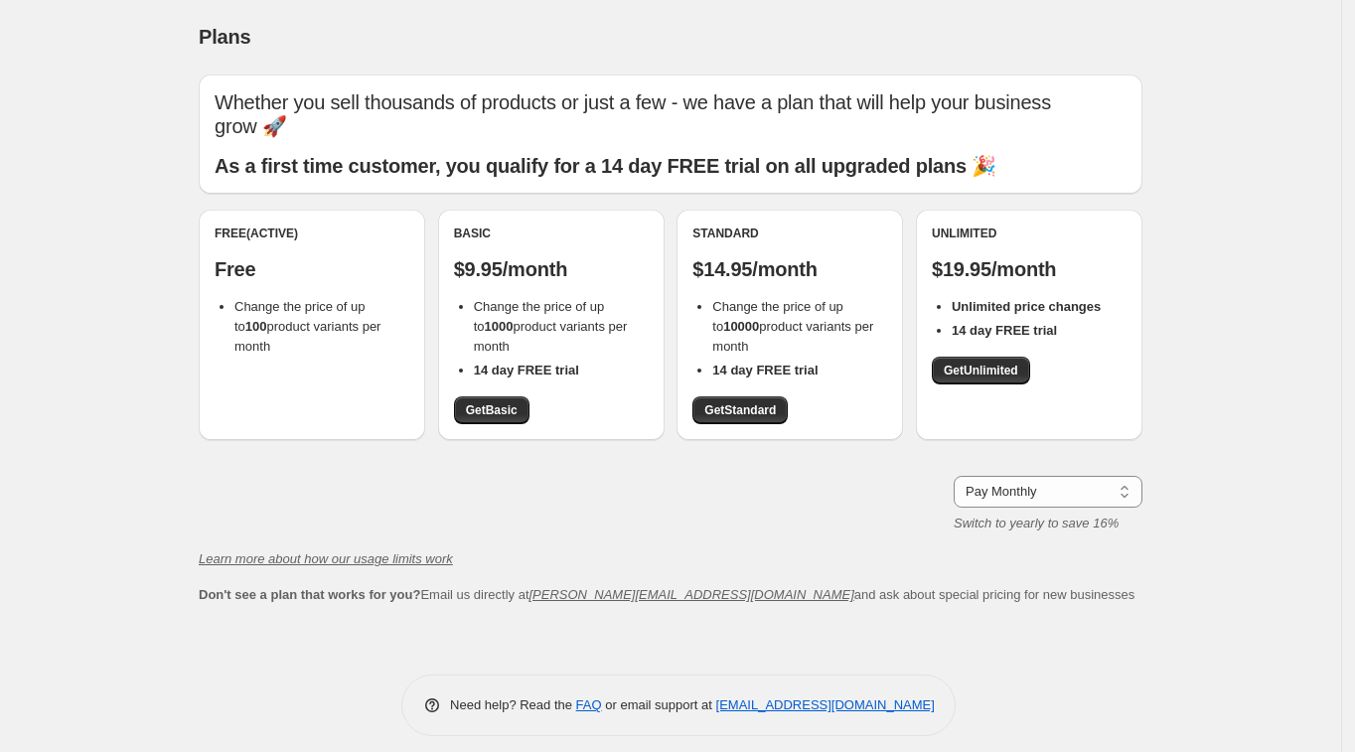
scroll to position [0, 0]
